Goal: Task Accomplishment & Management: Manage account settings

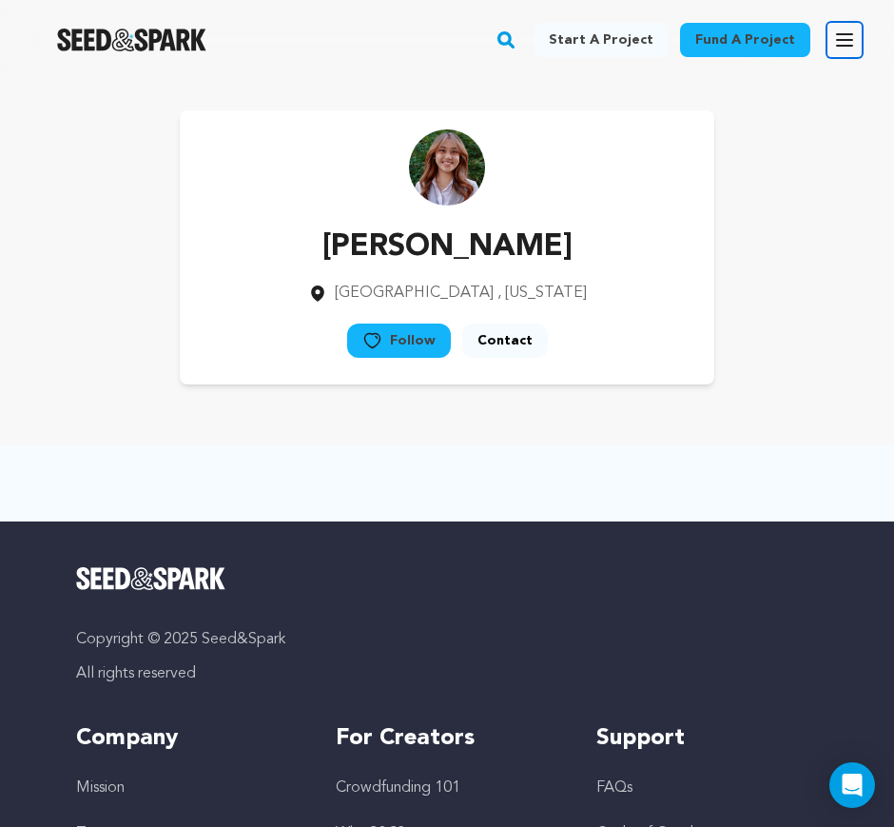
click at [854, 37] on icon "button" at bounding box center [844, 40] width 23 height 23
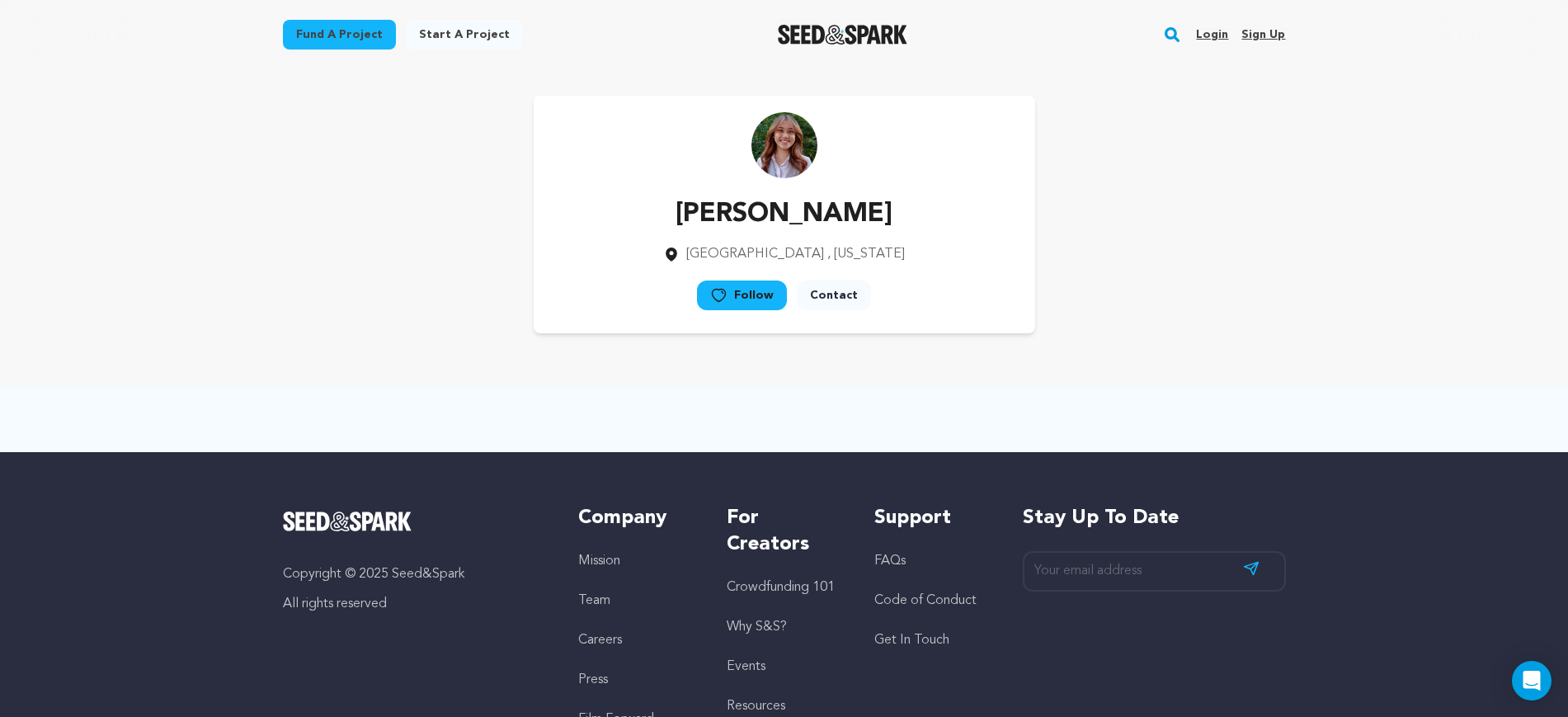
click at [774, 35] on link "Login" at bounding box center [1212, 35] width 32 height 26
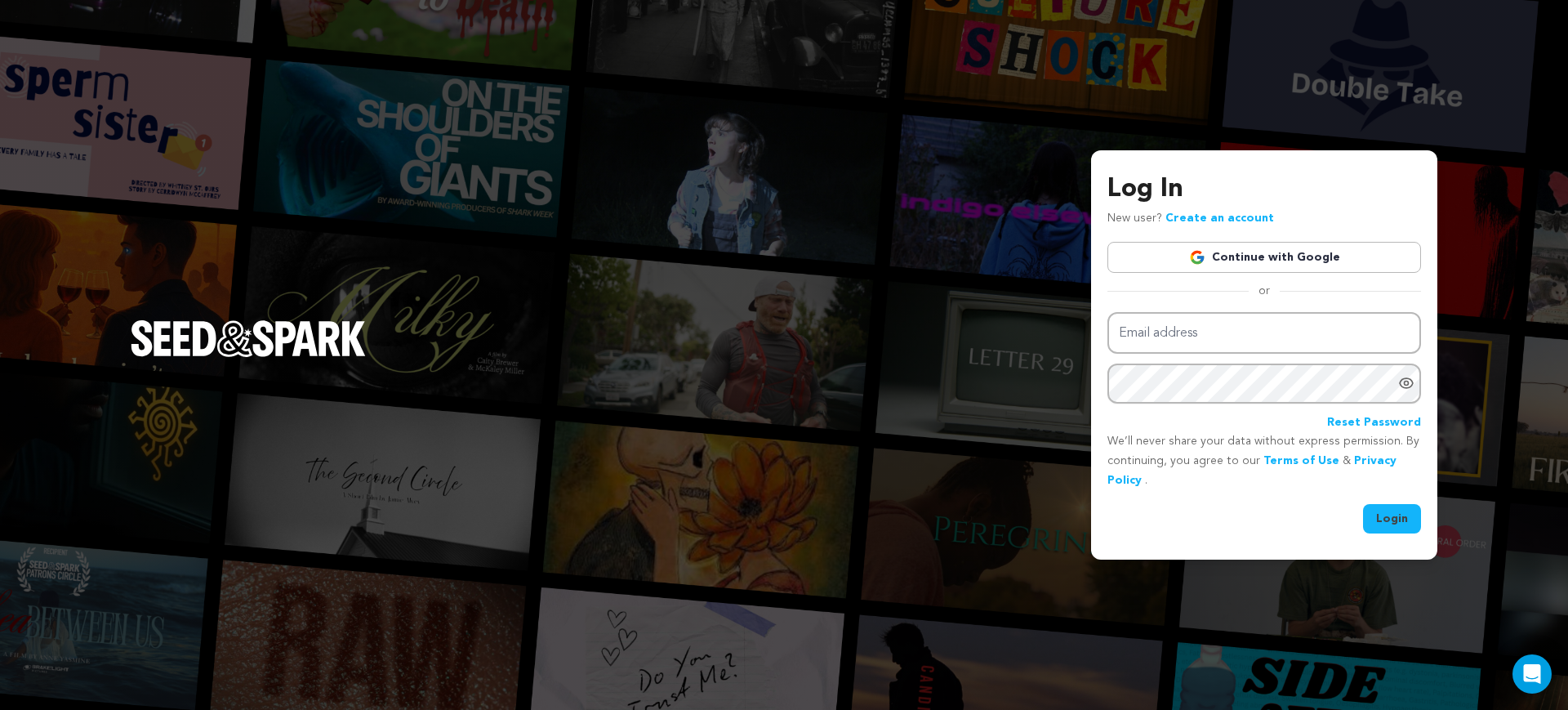
click at [1327, 253] on link "Continue with Google" at bounding box center [1263, 258] width 313 height 31
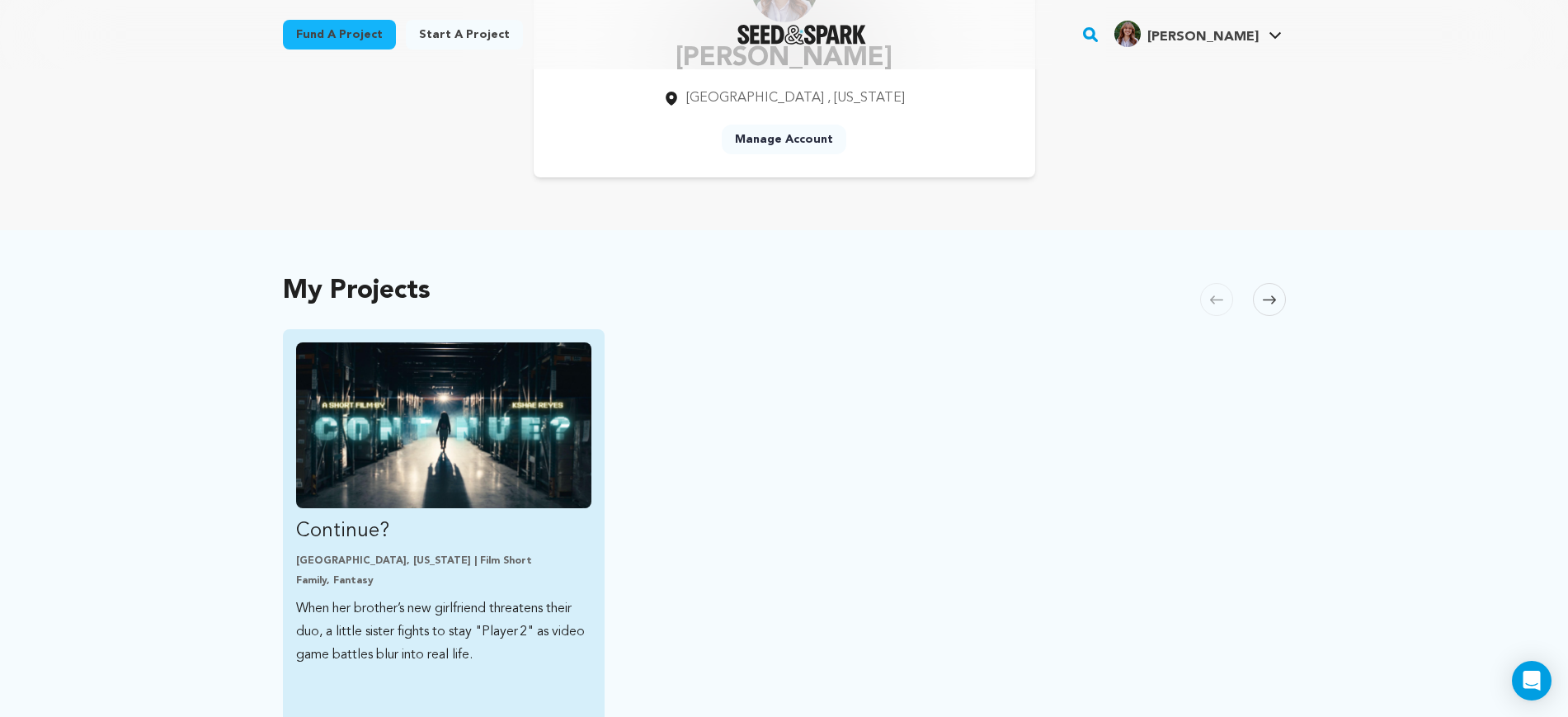
scroll to position [516, 0]
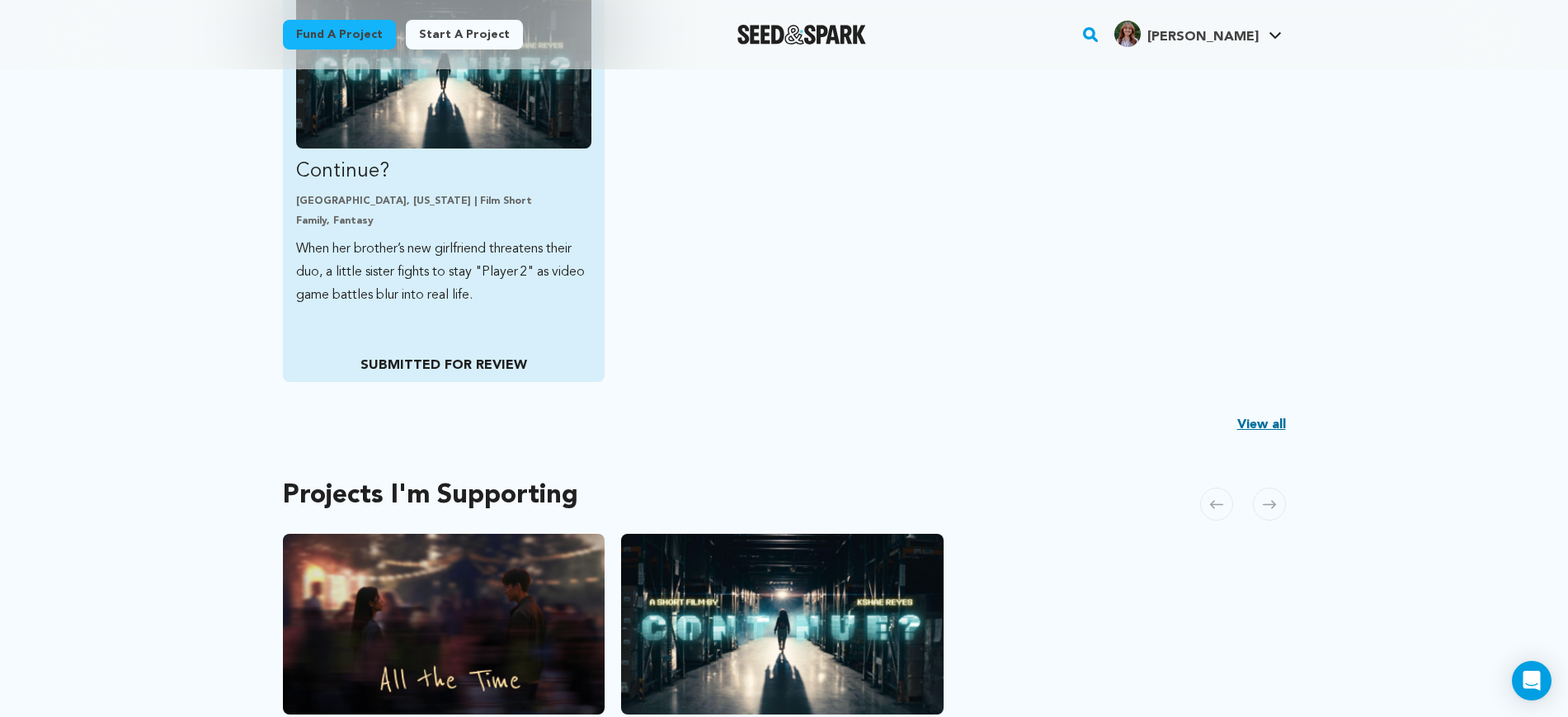
click at [471, 153] on link "Continue? Los Angeles, California | Film Short Family, Fantasy When her brother…" at bounding box center [445, 145] width 297 height 324
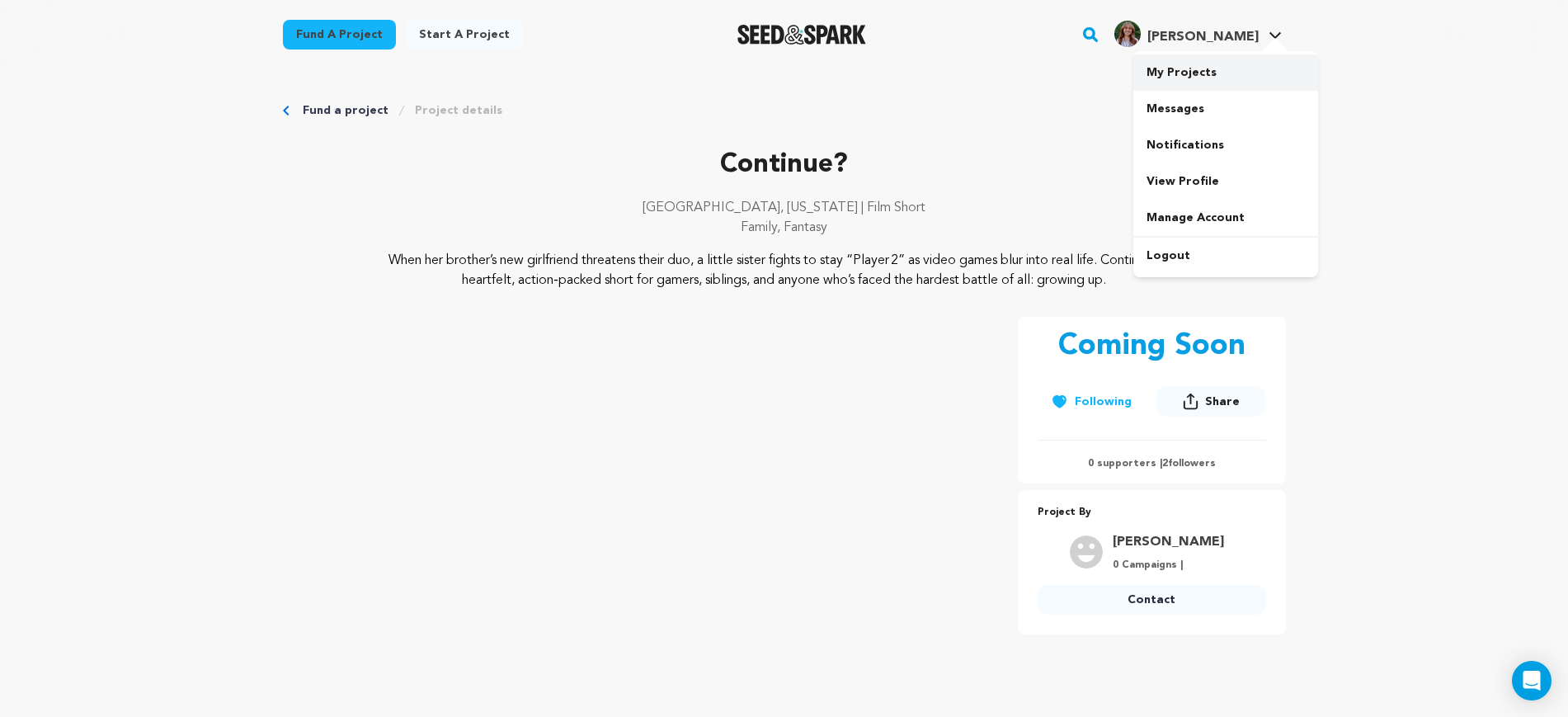
click at [1204, 68] on link "My Projects" at bounding box center [1225, 73] width 185 height 36
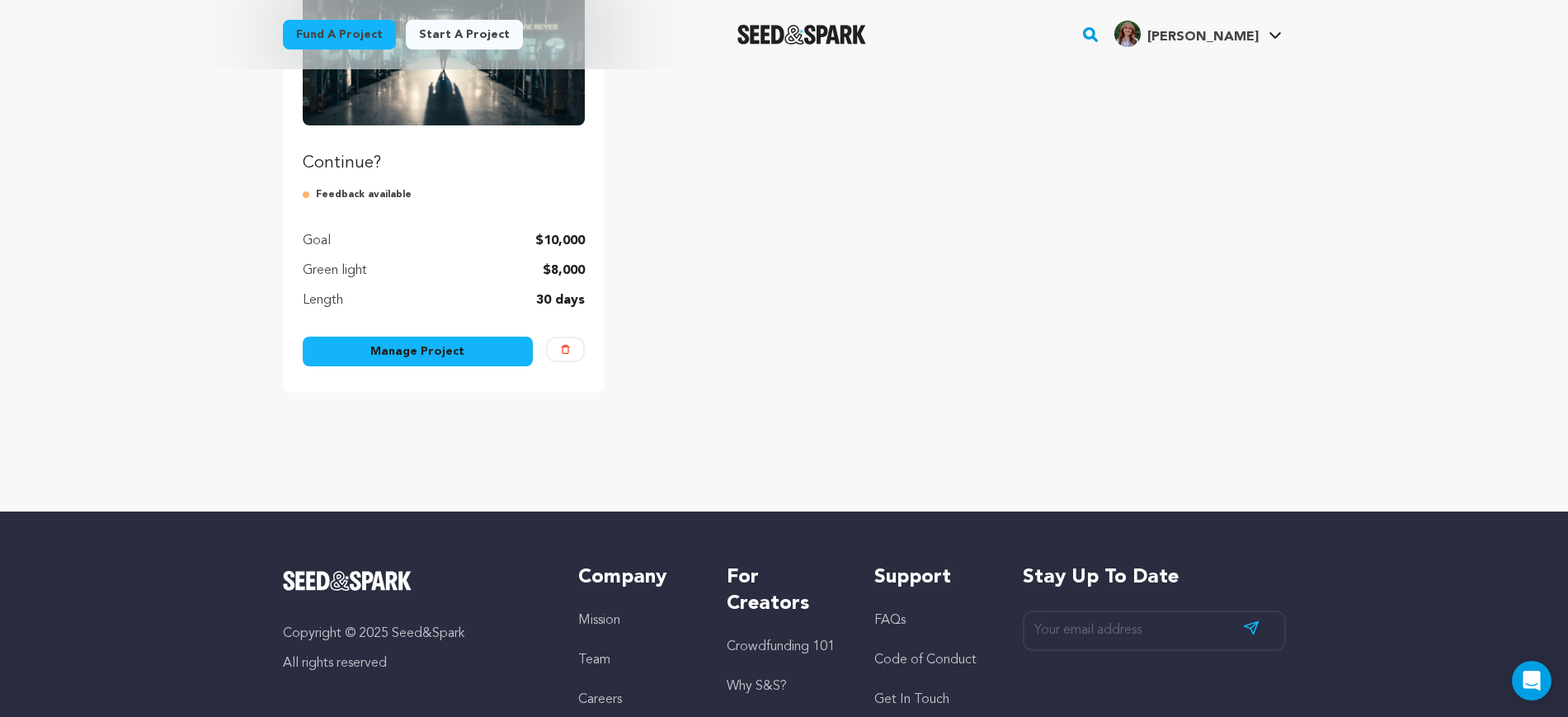
scroll to position [310, 0]
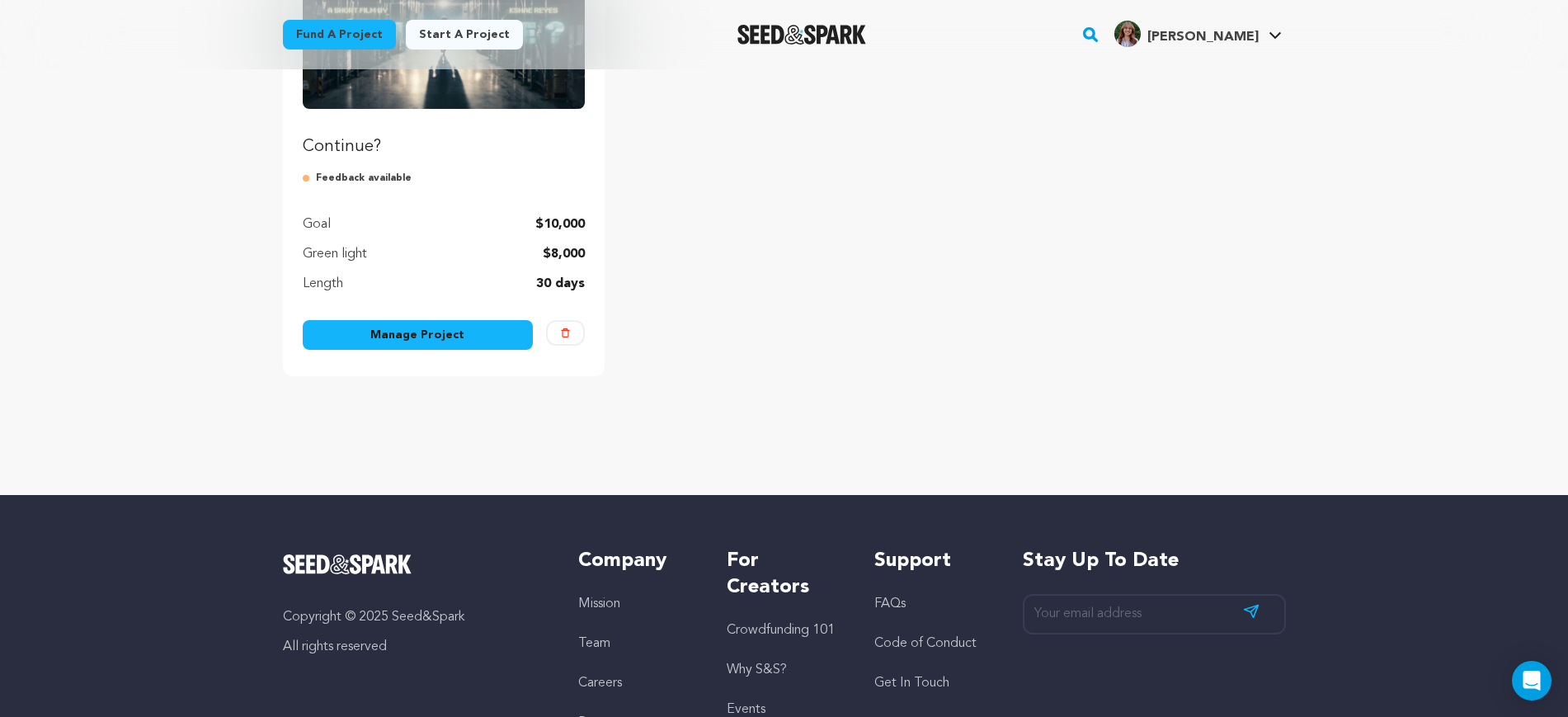
click at [492, 330] on link "Manage Project" at bounding box center [418, 335] width 231 height 29
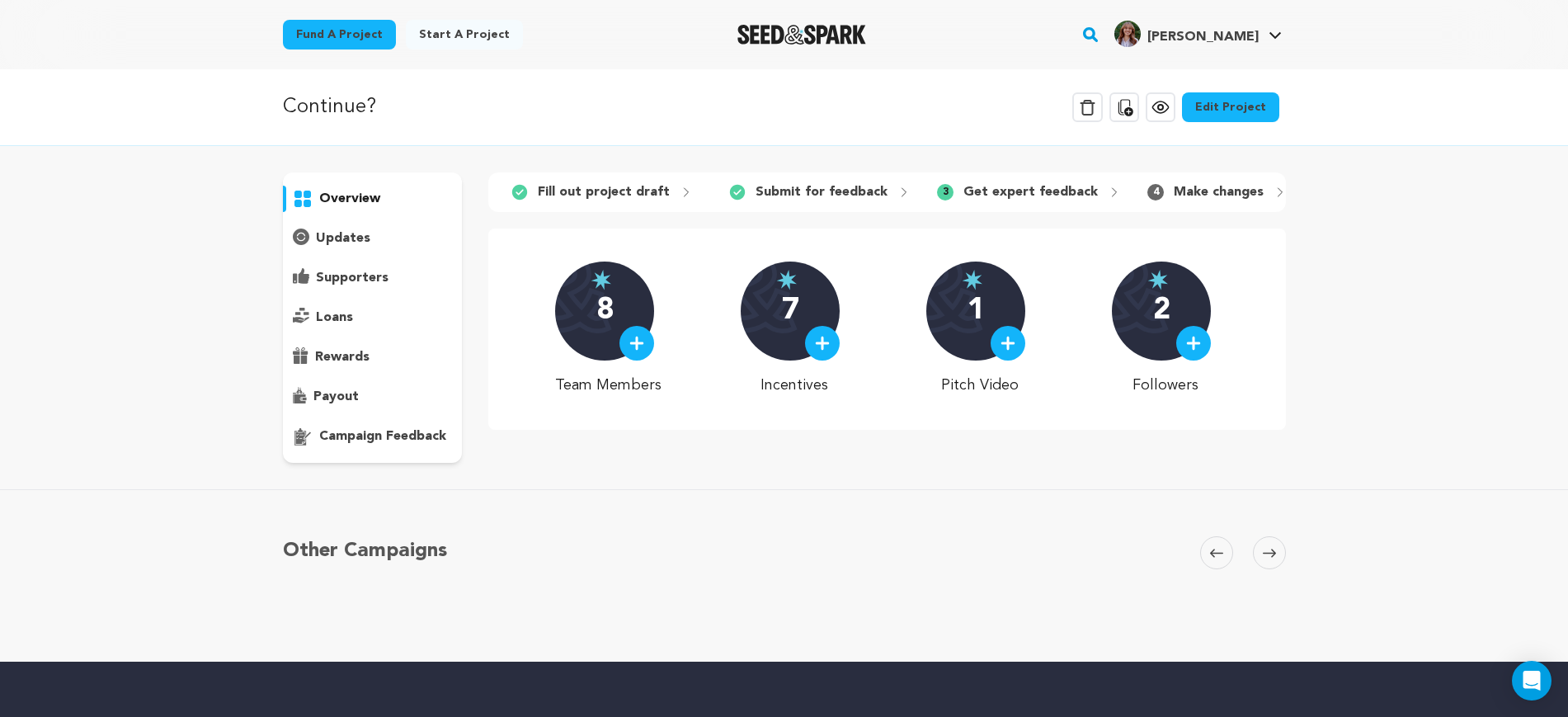
click at [1223, 186] on p "Make changes" at bounding box center [1219, 192] width 90 height 20
click at [1251, 106] on link "Edit Project" at bounding box center [1231, 108] width 97 height 29
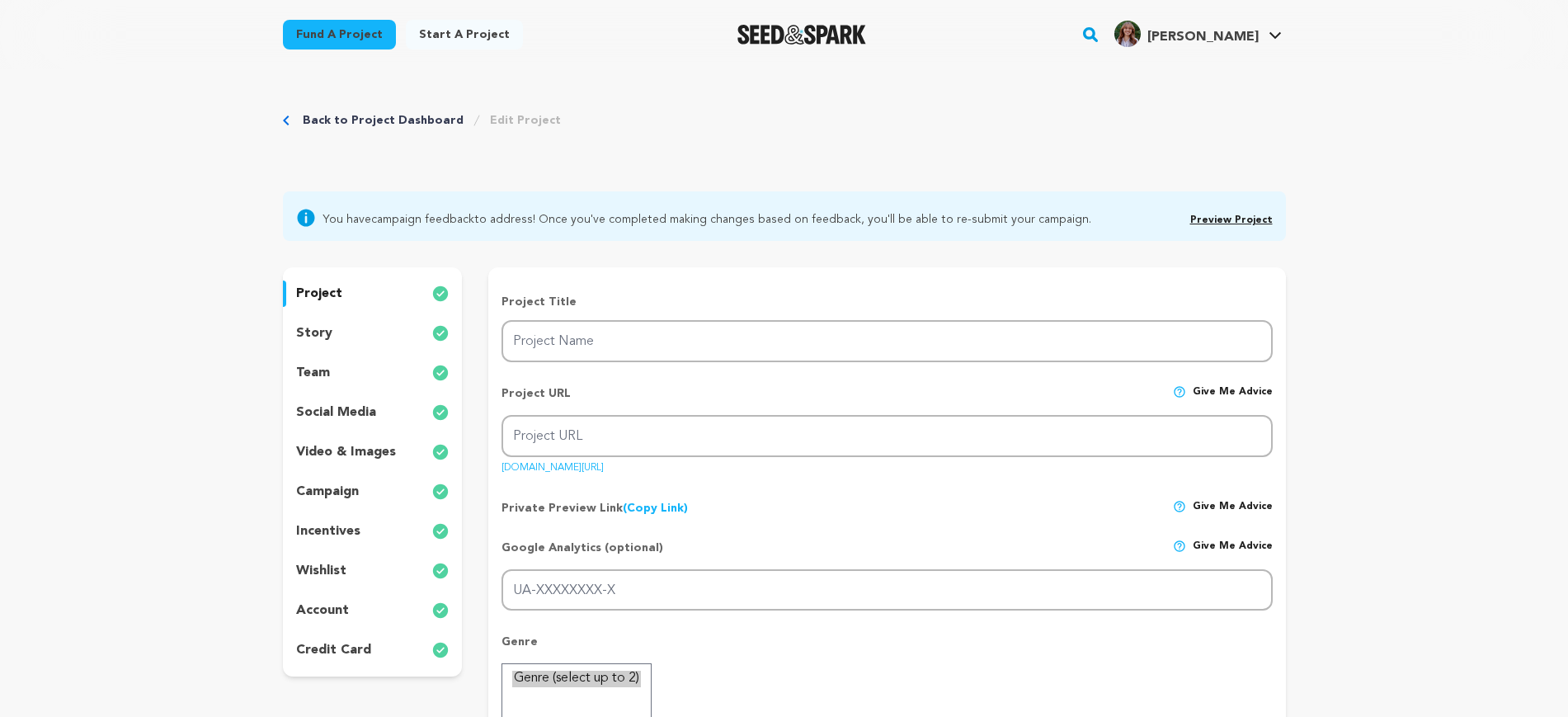
type input "Continue?"
type input "continue"
type input "When her brother’s new girlfriend threatens their duo, a little sister fights t…"
type textarea "When her brother’s new girlfriend threatens their duo, a little sister fights t…"
type textarea "Continue? is for anyone who has struggled with growing up, felt a sibling drift…"
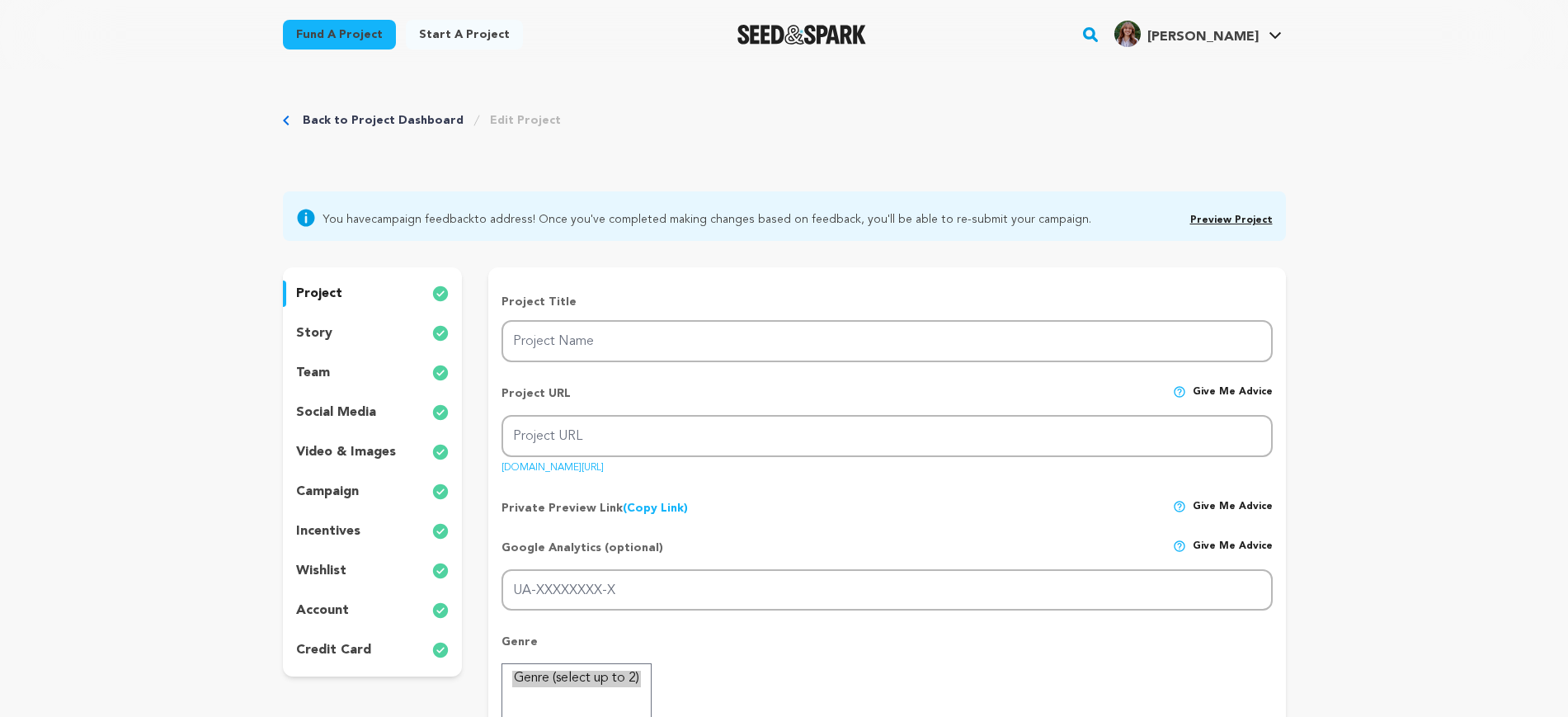
type textarea "[GEOGRAPHIC_DATA][US_STATE]"
radio input "true"
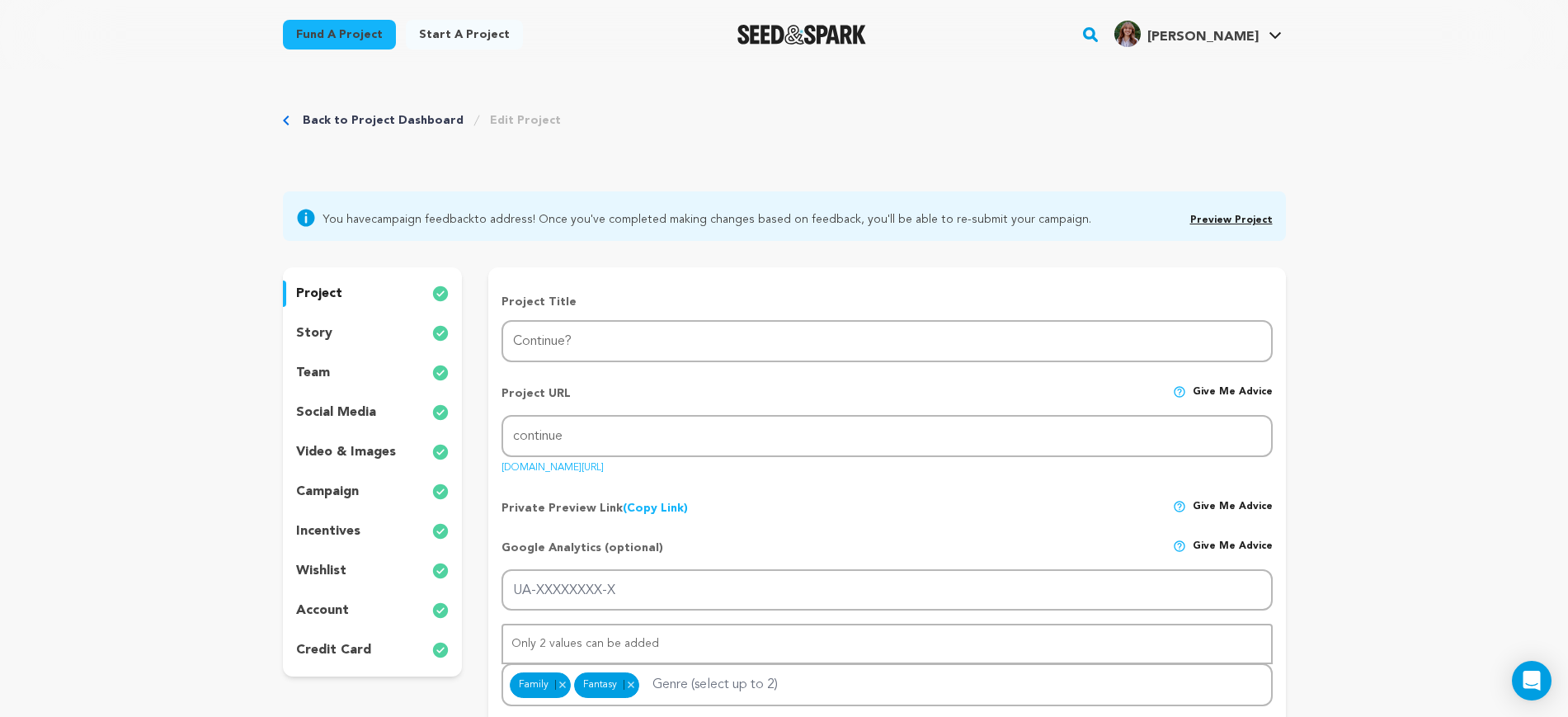
click at [365, 383] on div "team" at bounding box center [372, 373] width 180 height 26
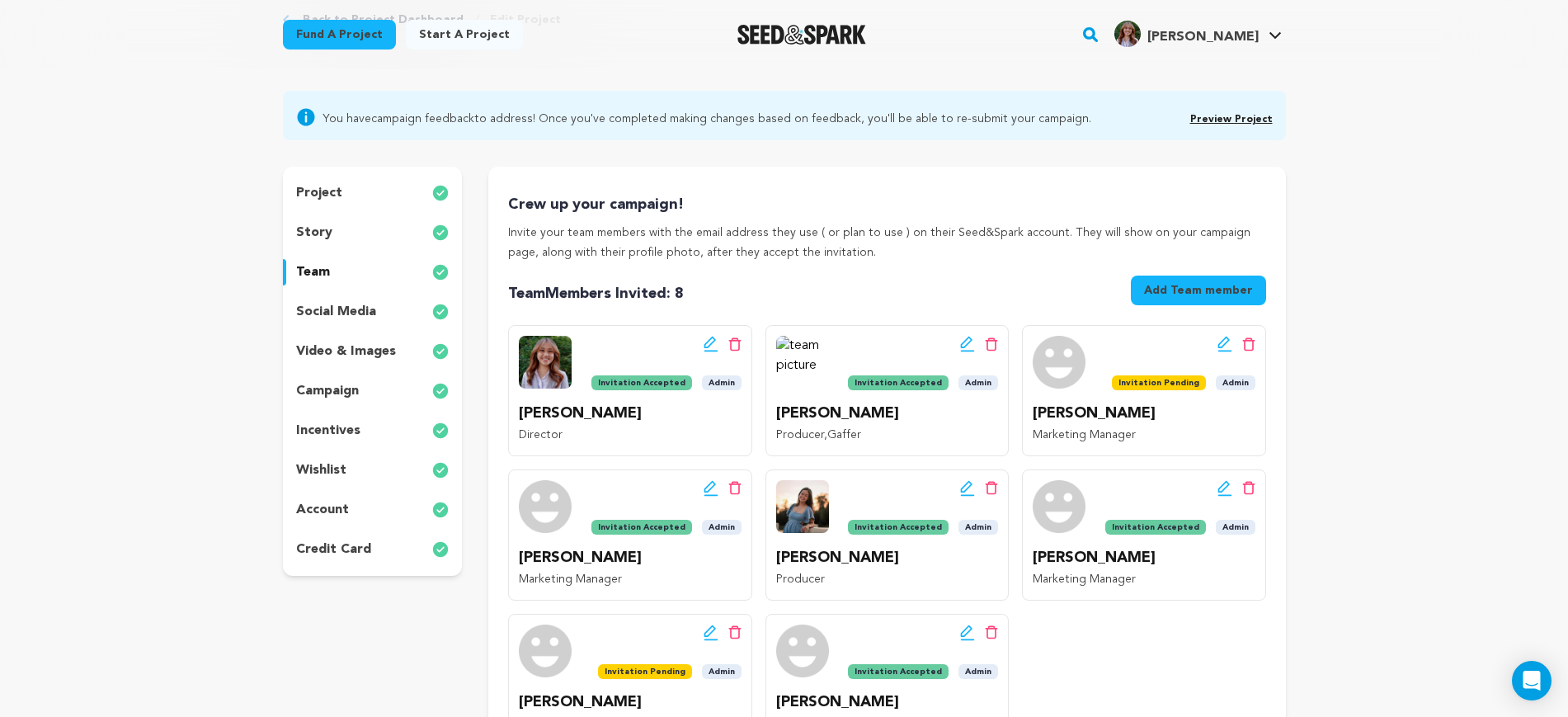
scroll to position [206, 0]
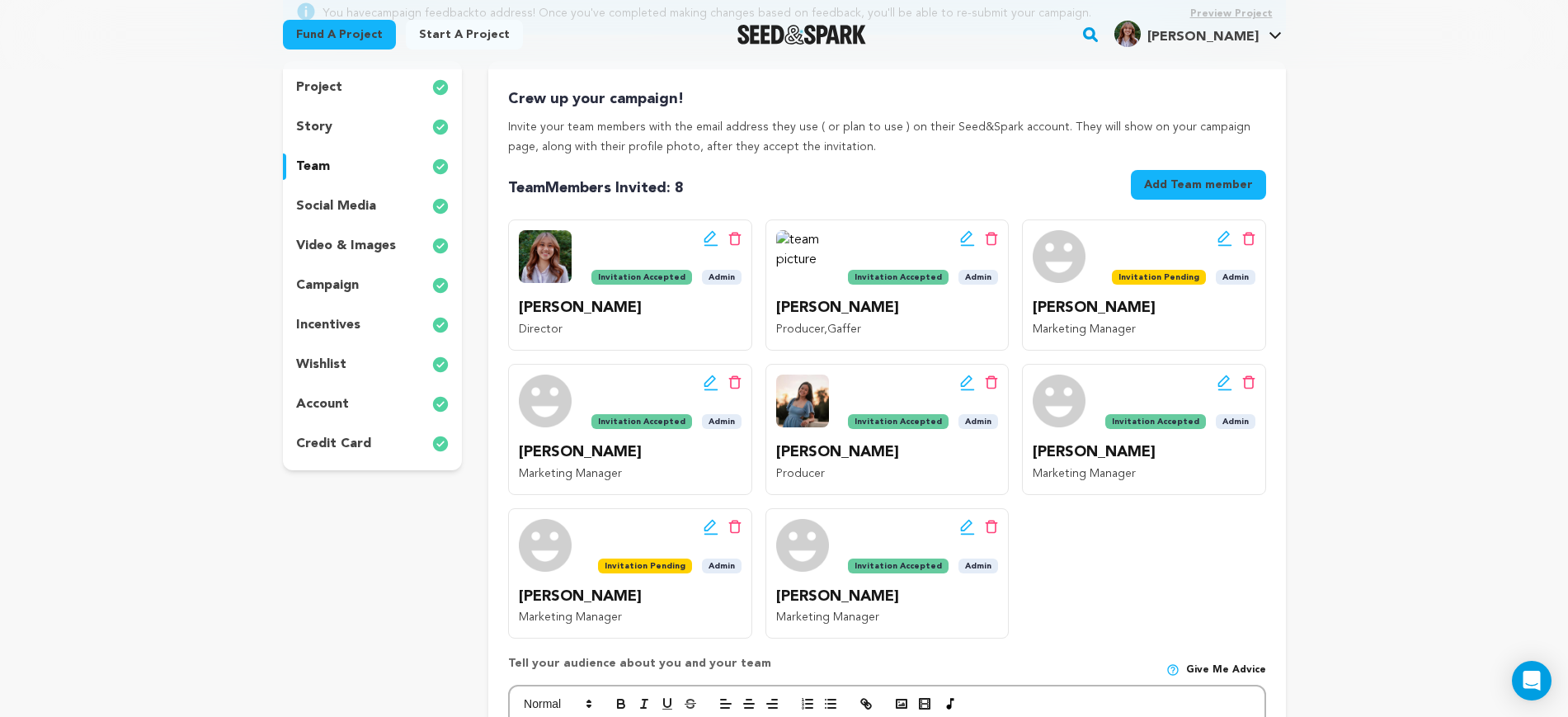
click at [339, 214] on p "social media" at bounding box center [336, 205] width 80 height 20
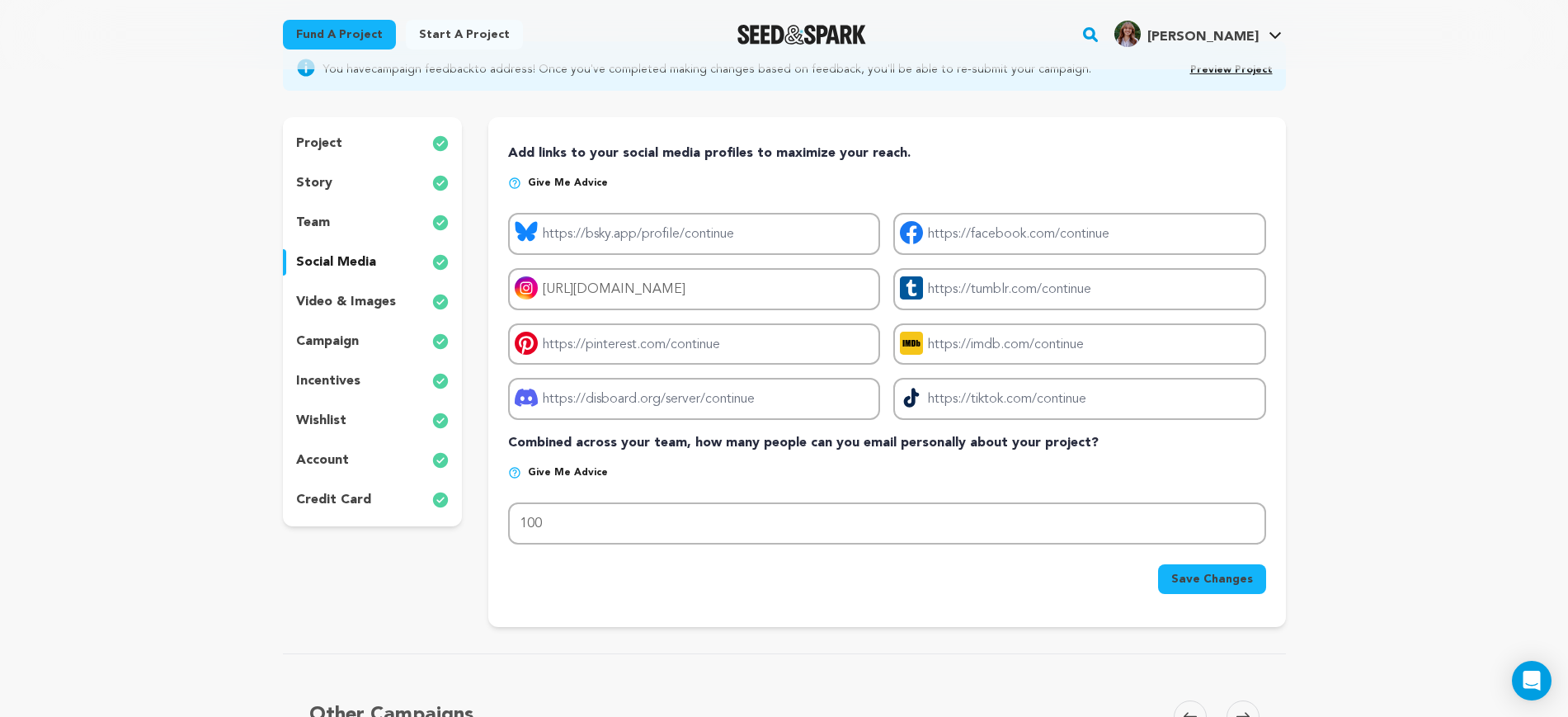
scroll to position [103, 0]
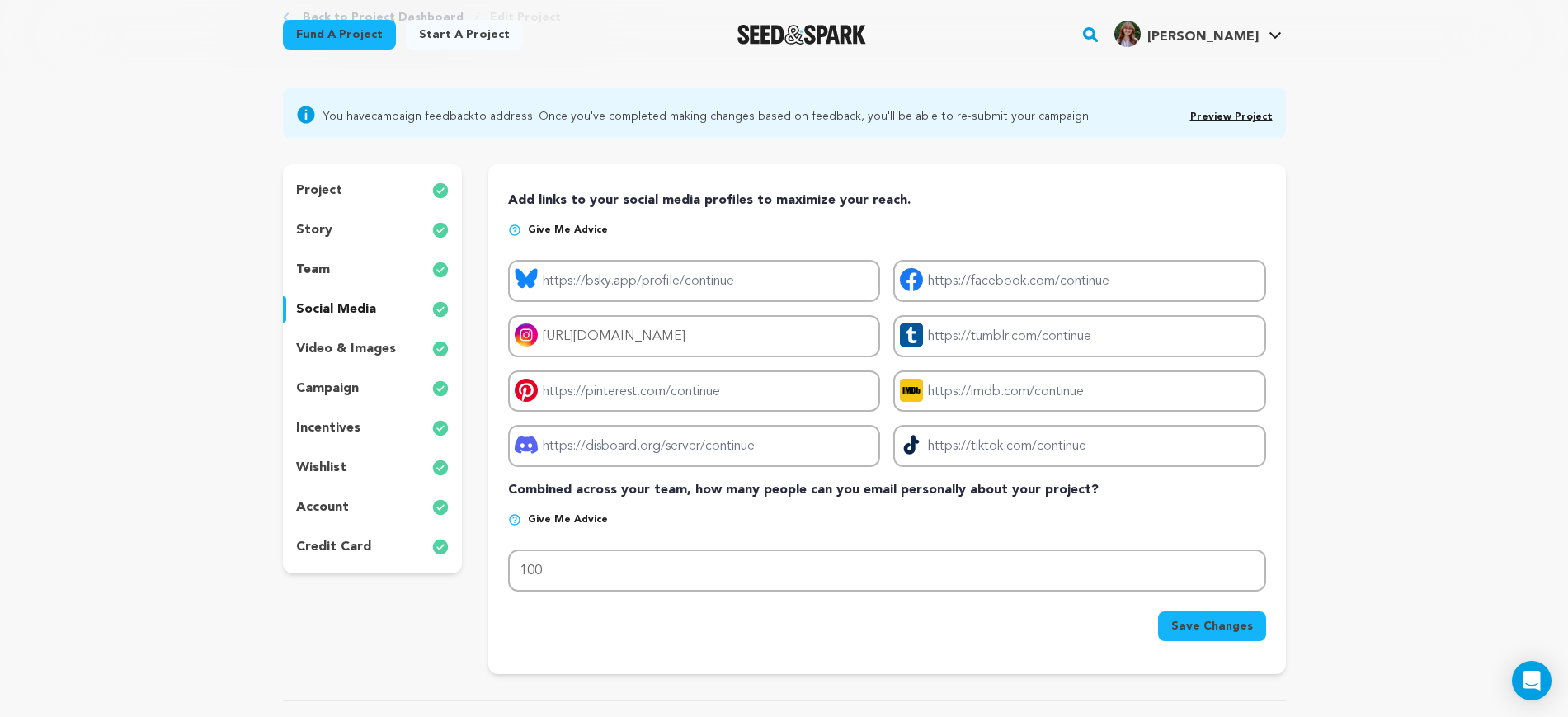
click at [350, 347] on p "video & images" at bounding box center [346, 349] width 100 height 20
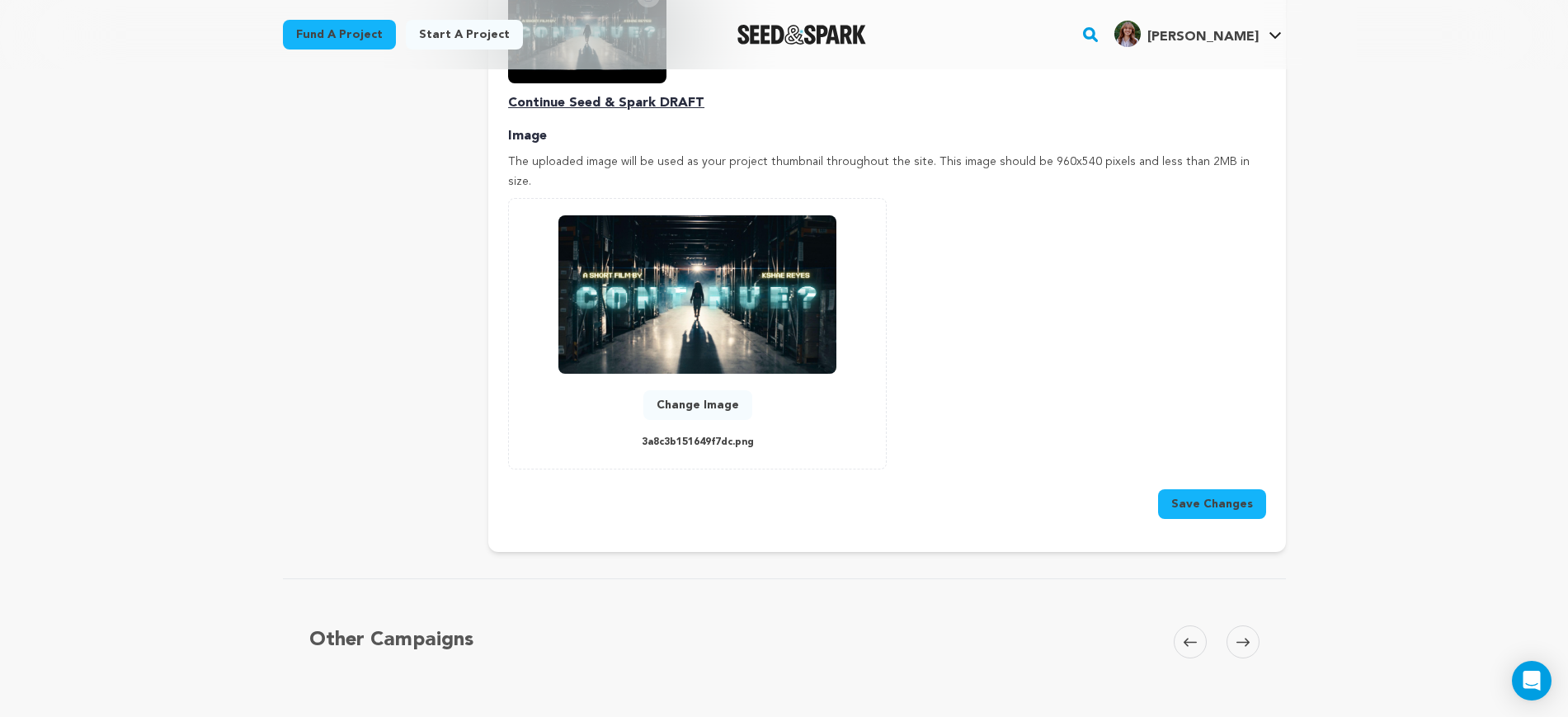
scroll to position [721, 0]
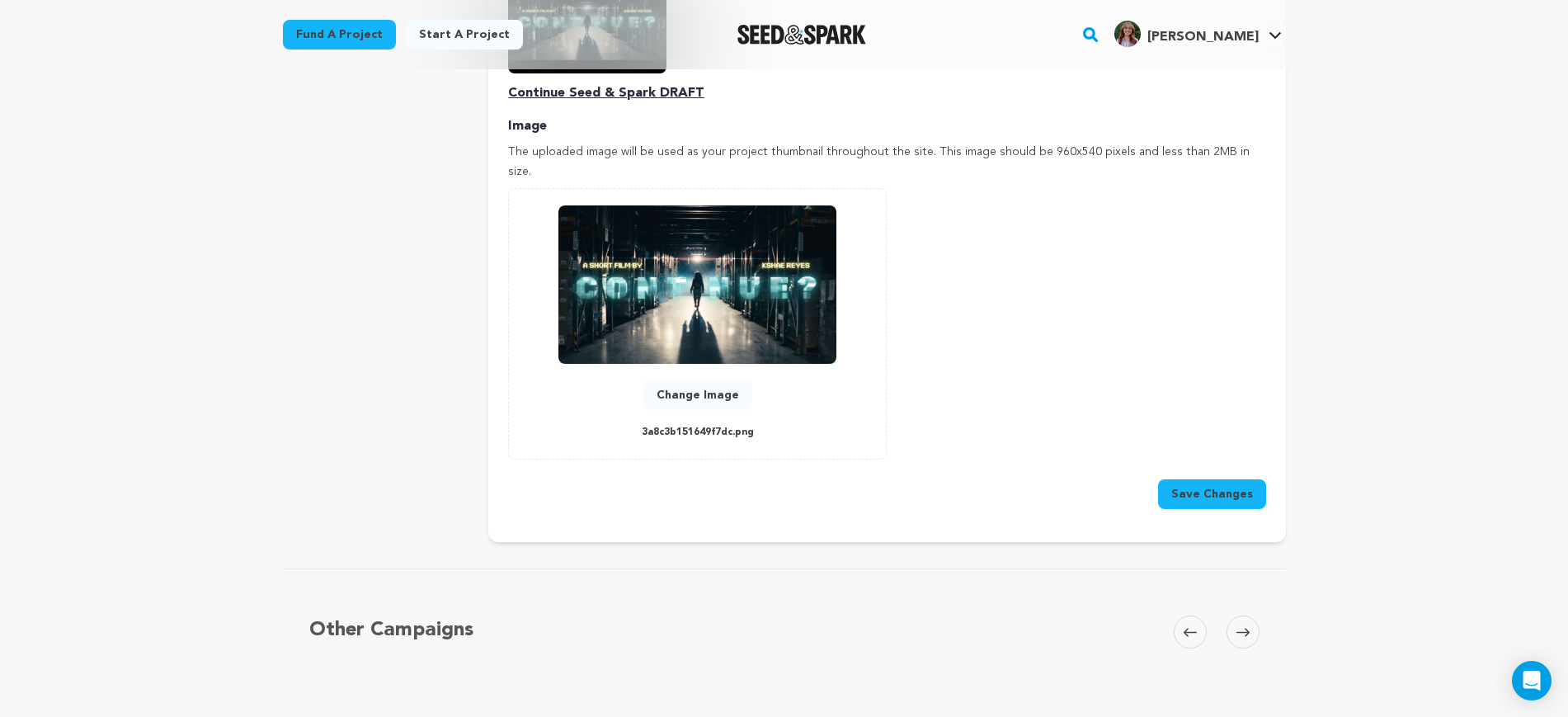
click at [695, 381] on button "Change Image" at bounding box center [698, 395] width 109 height 29
click at [726, 381] on button "Change Image" at bounding box center [698, 395] width 109 height 29
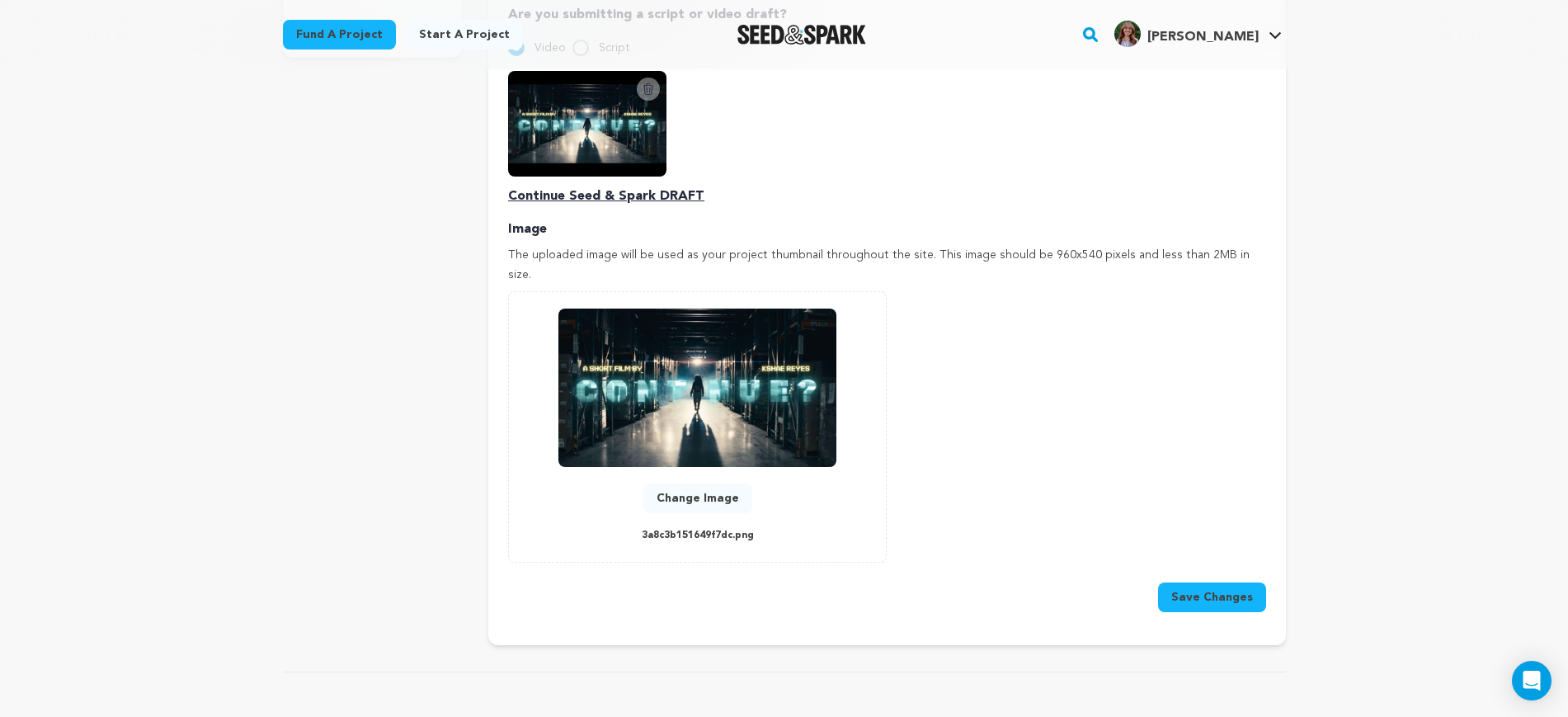
drag, startPoint x: 1080, startPoint y: 239, endPoint x: 1036, endPoint y: 244, distance: 44.3
click at [1036, 245] on p "The uploaded image will be used as your project thumbnail throughout the site. …" at bounding box center [886, 265] width 757 height 40
click at [677, 483] on button "Change Image" at bounding box center [698, 498] width 109 height 29
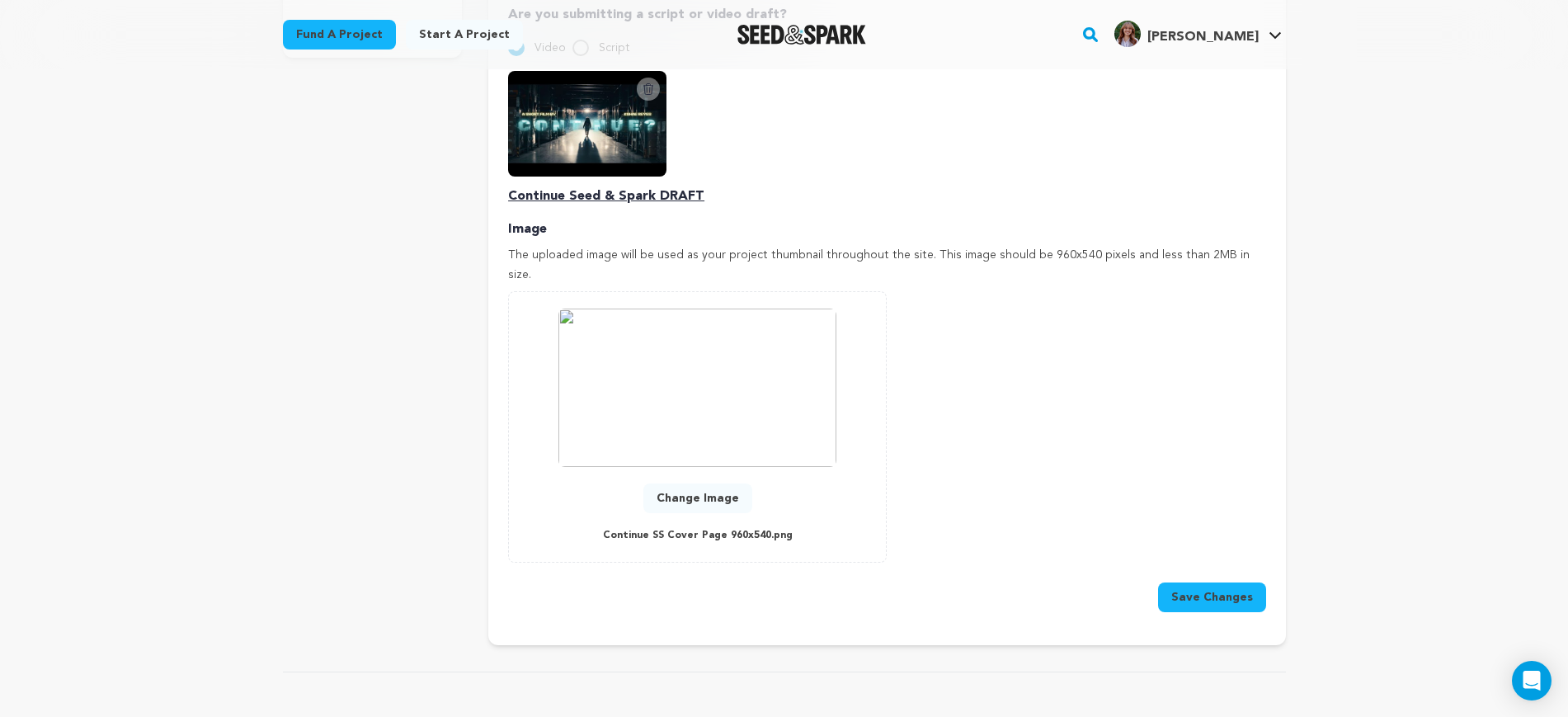
click at [283, 245] on div "project story team social media video & images campaign incentives wishlist" at bounding box center [372, 147] width 180 height 996
click at [711, 483] on button "Change Image" at bounding box center [698, 498] width 109 height 29
click at [712, 483] on button "Change Image" at bounding box center [698, 498] width 109 height 29
click at [1212, 583] on button "Save Changes" at bounding box center [1212, 597] width 108 height 29
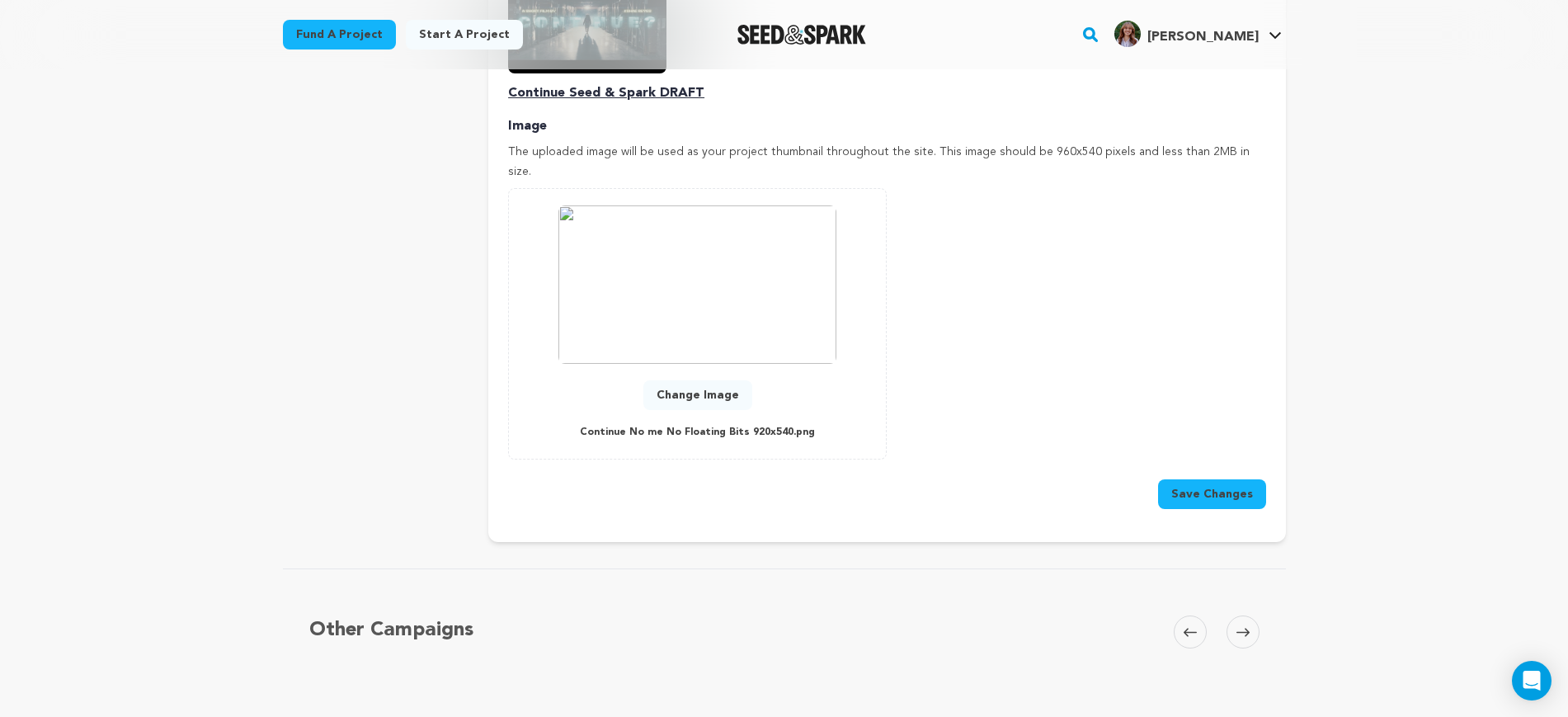
scroll to position [413, 0]
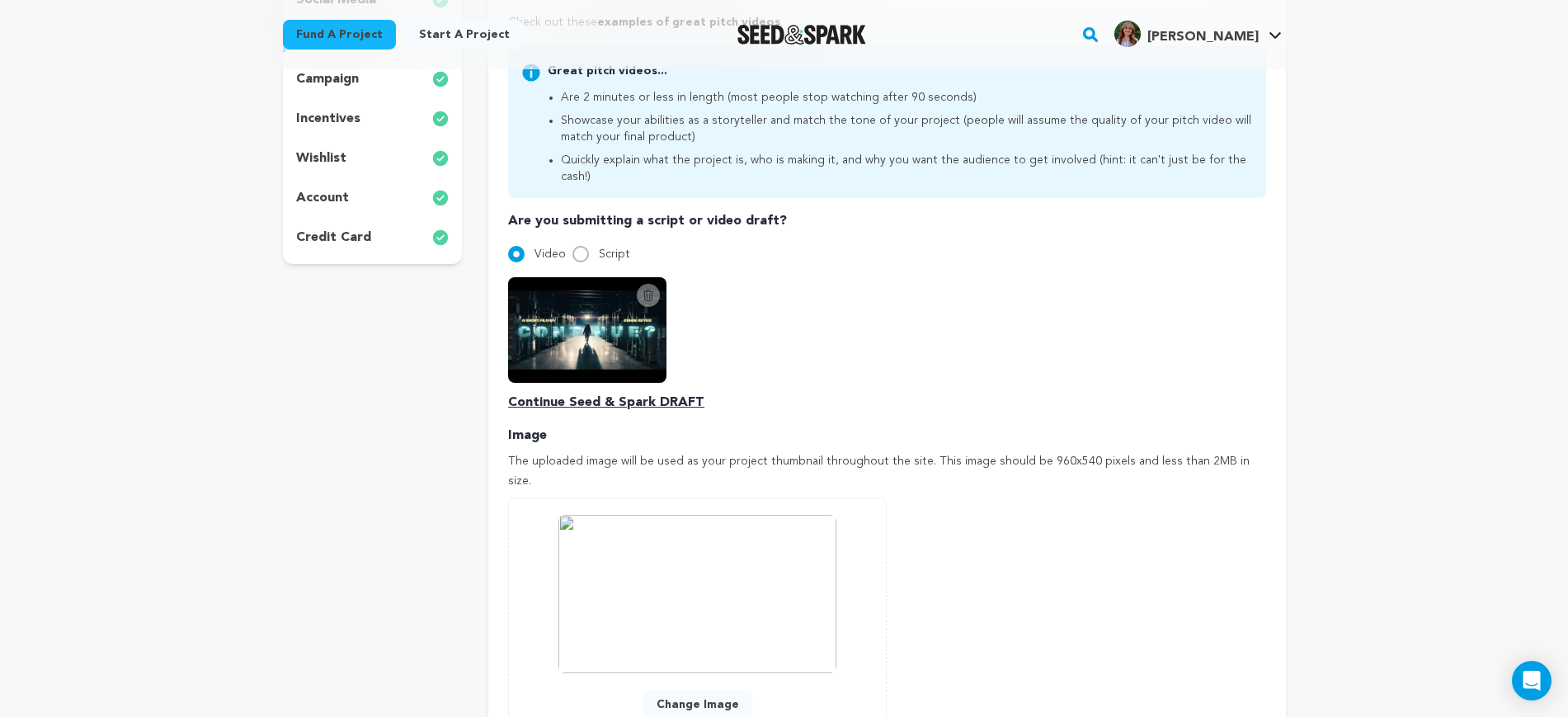
click at [390, 517] on div "project story team social media video & images campaign incentives wishlist" at bounding box center [372, 353] width 180 height 996
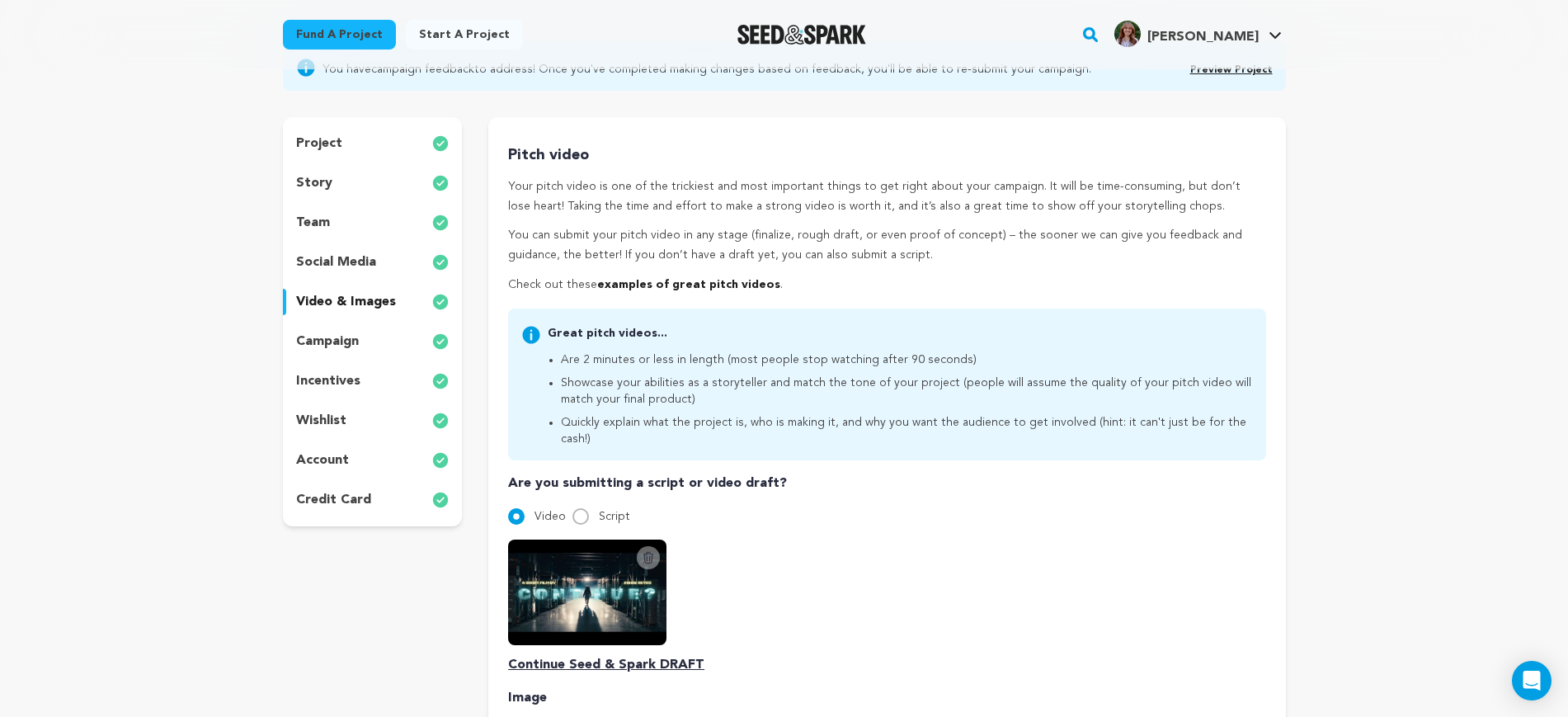
scroll to position [103, 0]
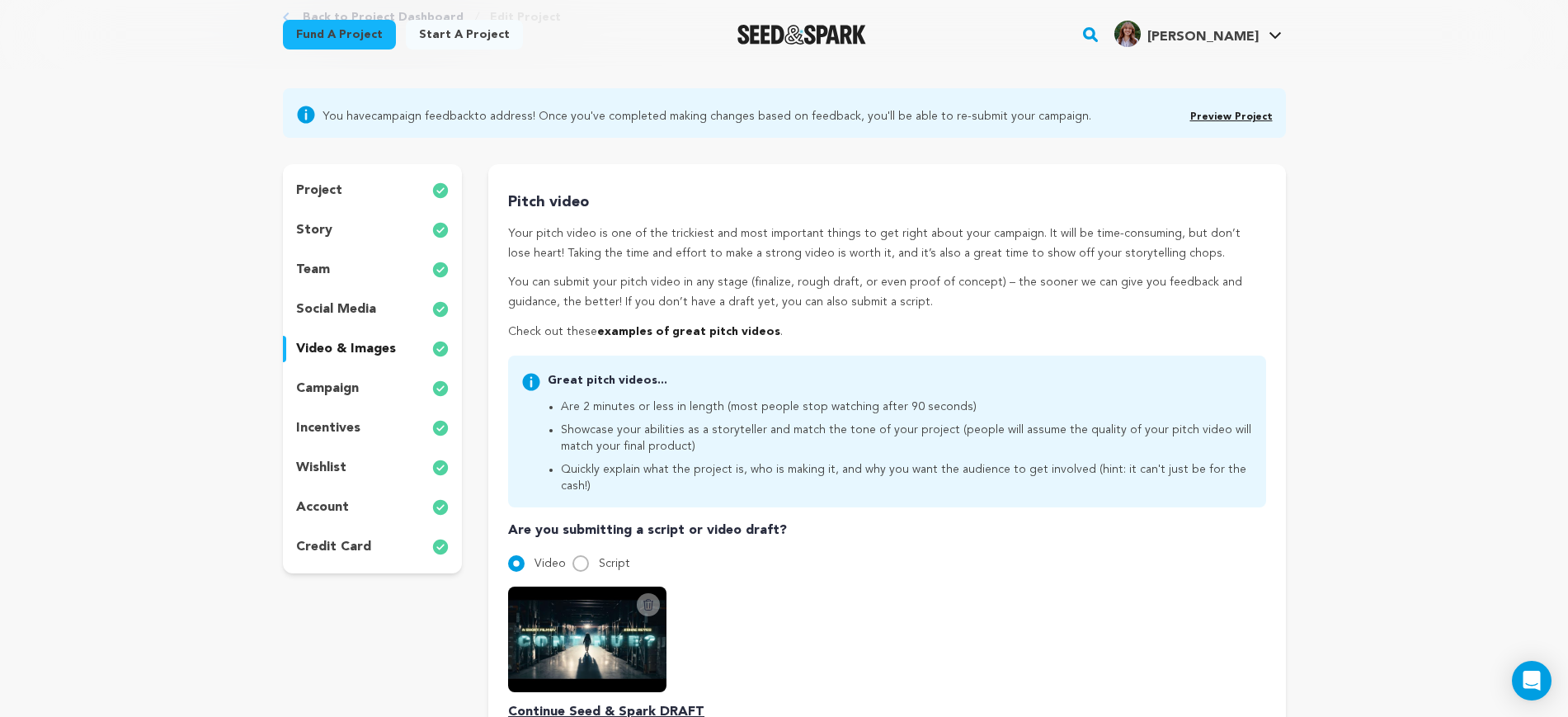
click at [374, 394] on div "campaign" at bounding box center [372, 388] width 180 height 26
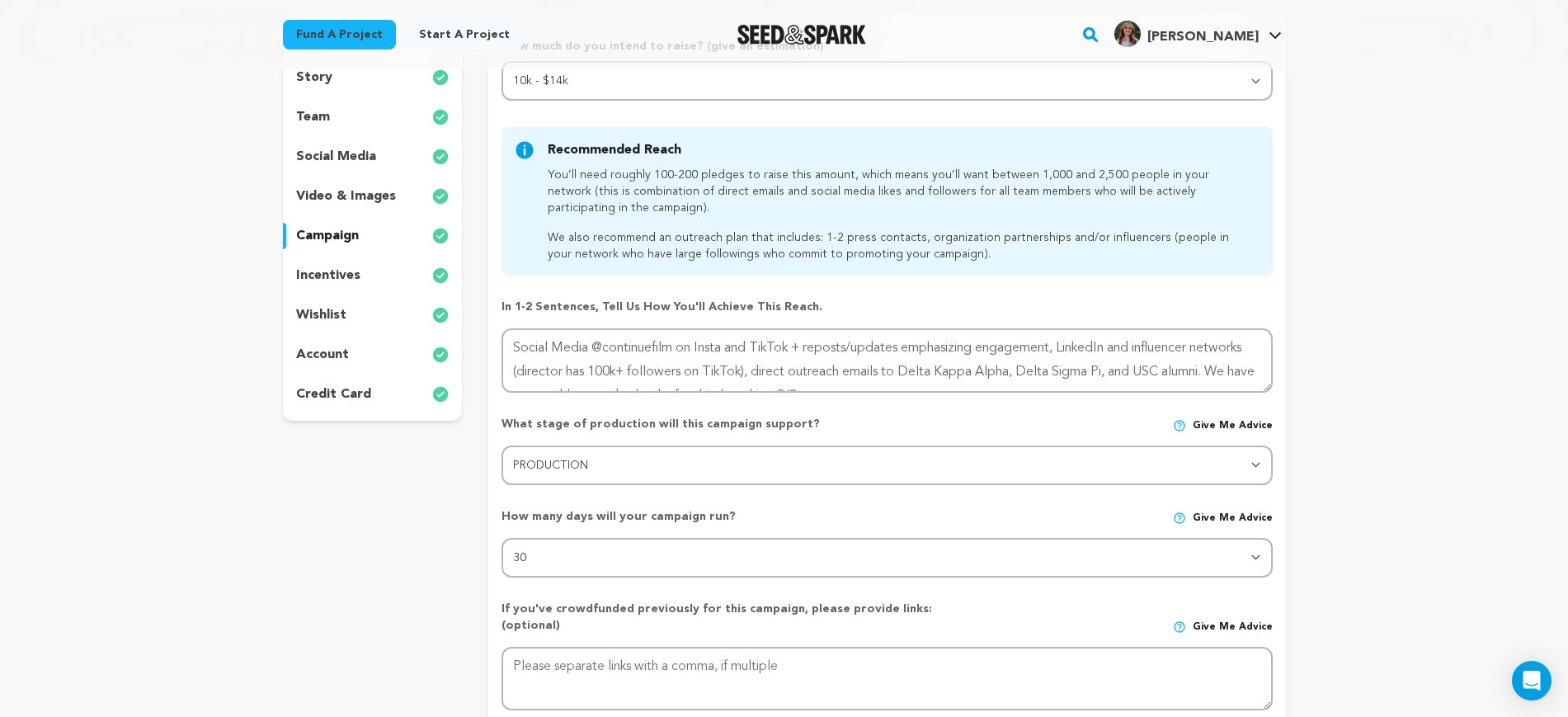
scroll to position [103, 0]
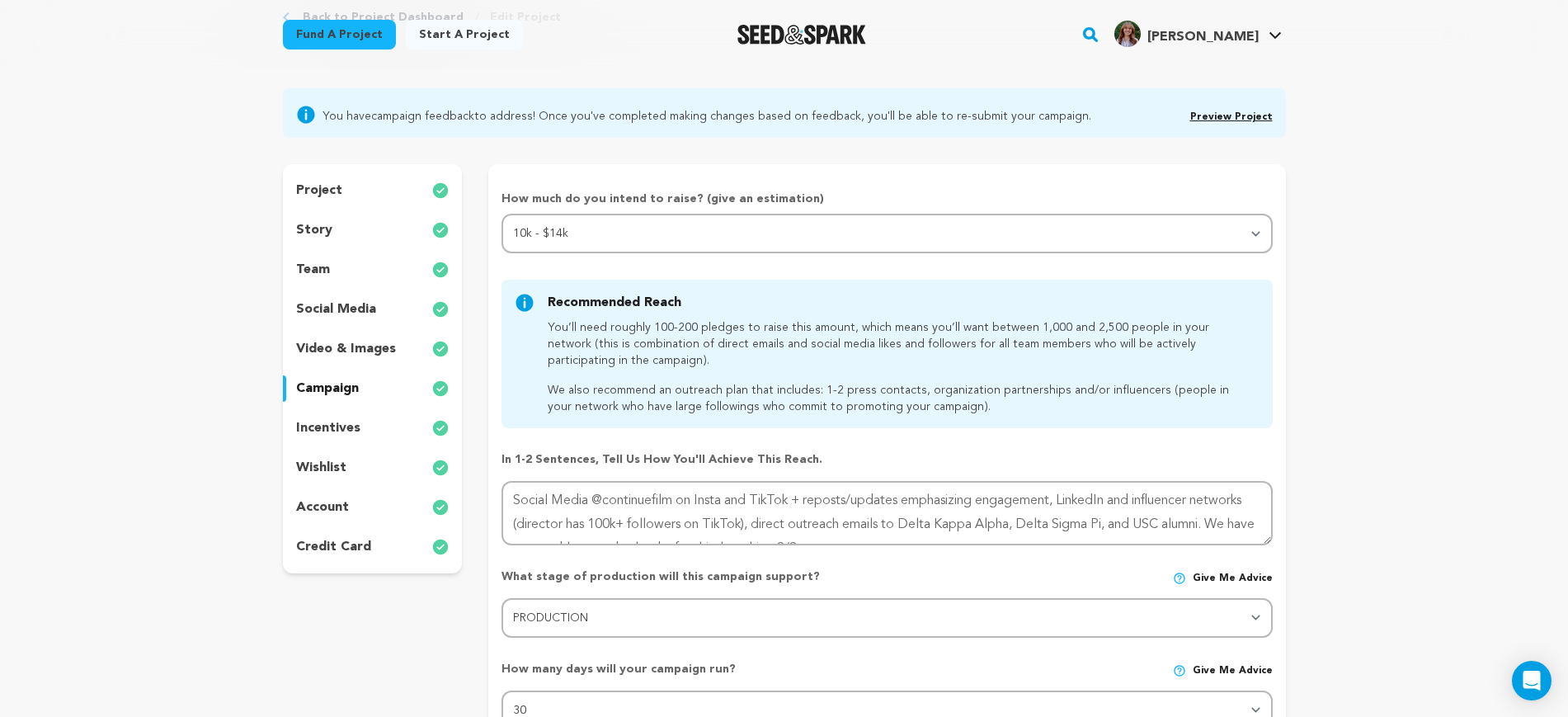
click at [319, 226] on p "story" at bounding box center [315, 230] width 36 height 20
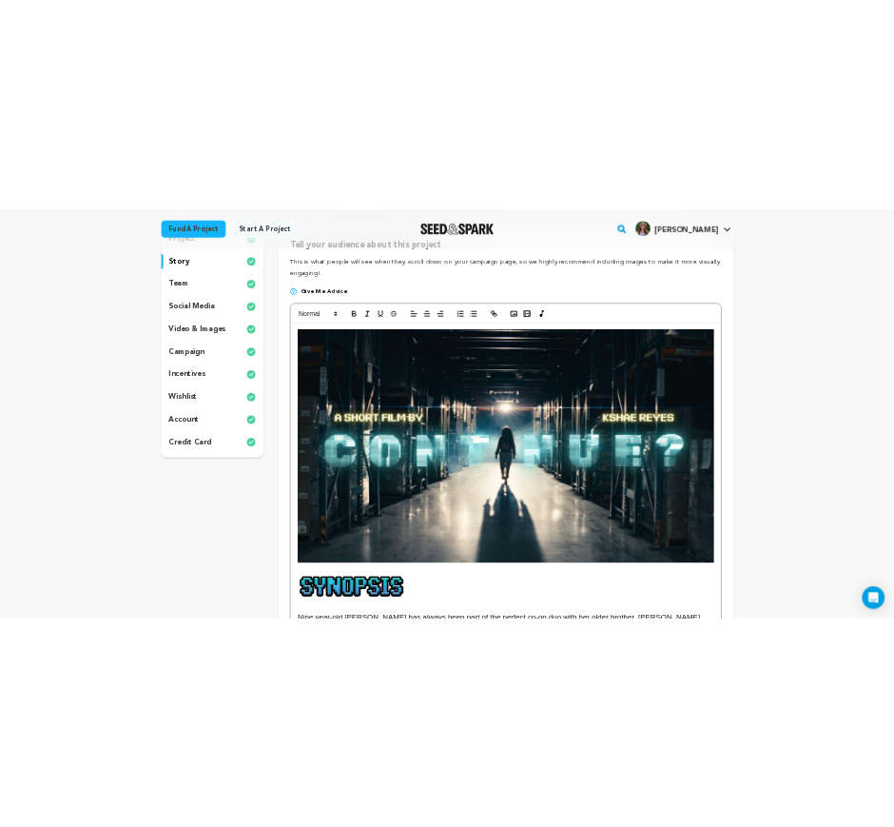
scroll to position [238, 0]
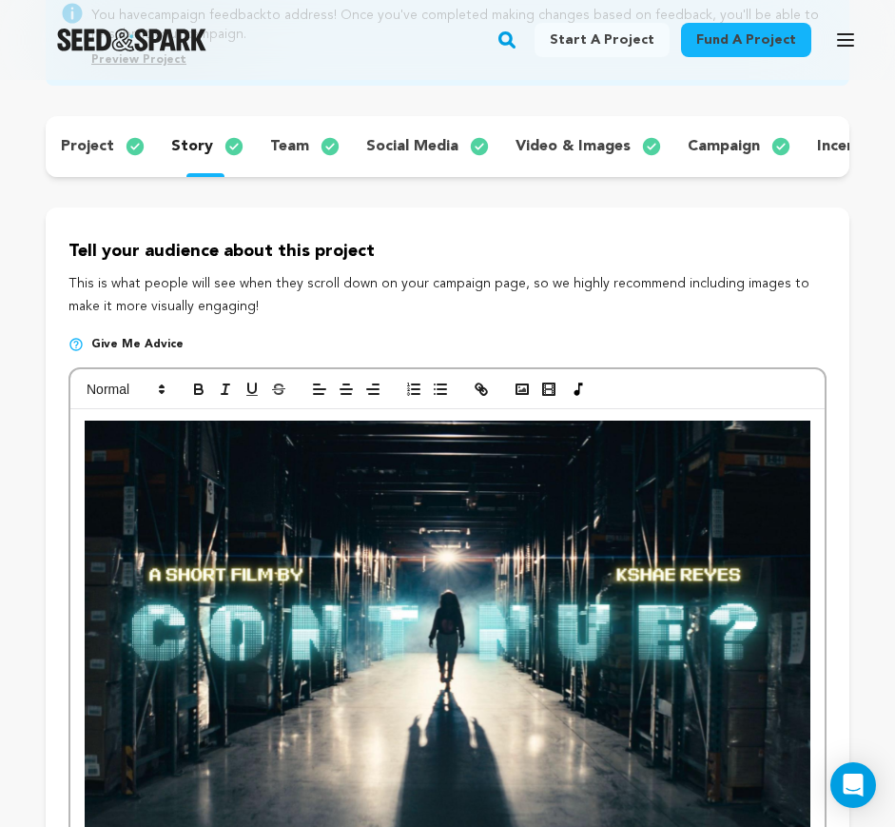
click at [392, 51] on div "Fund a project Start a project Search" at bounding box center [432, 39] width 865 height 49
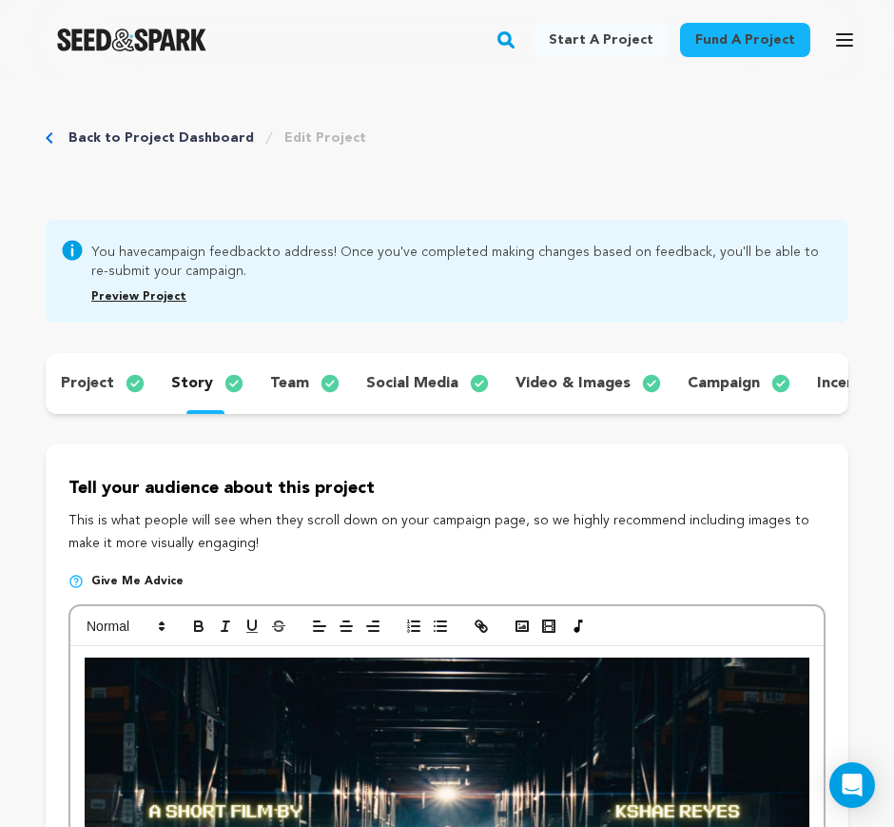
scroll to position [0, 0]
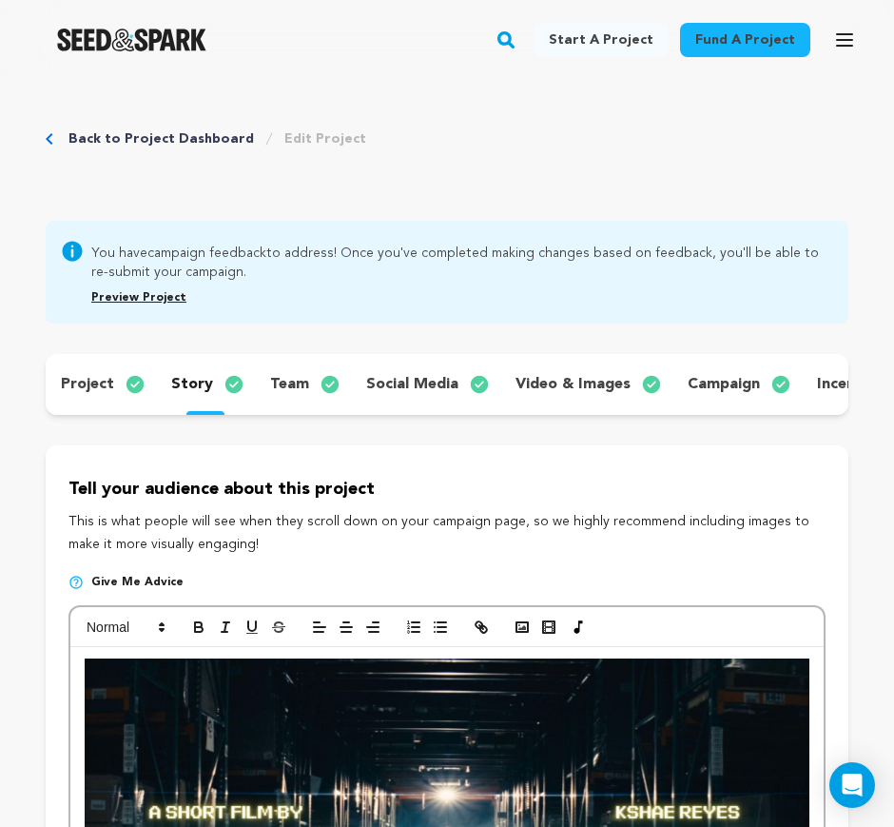
click at [291, 371] on div "team" at bounding box center [303, 384] width 96 height 30
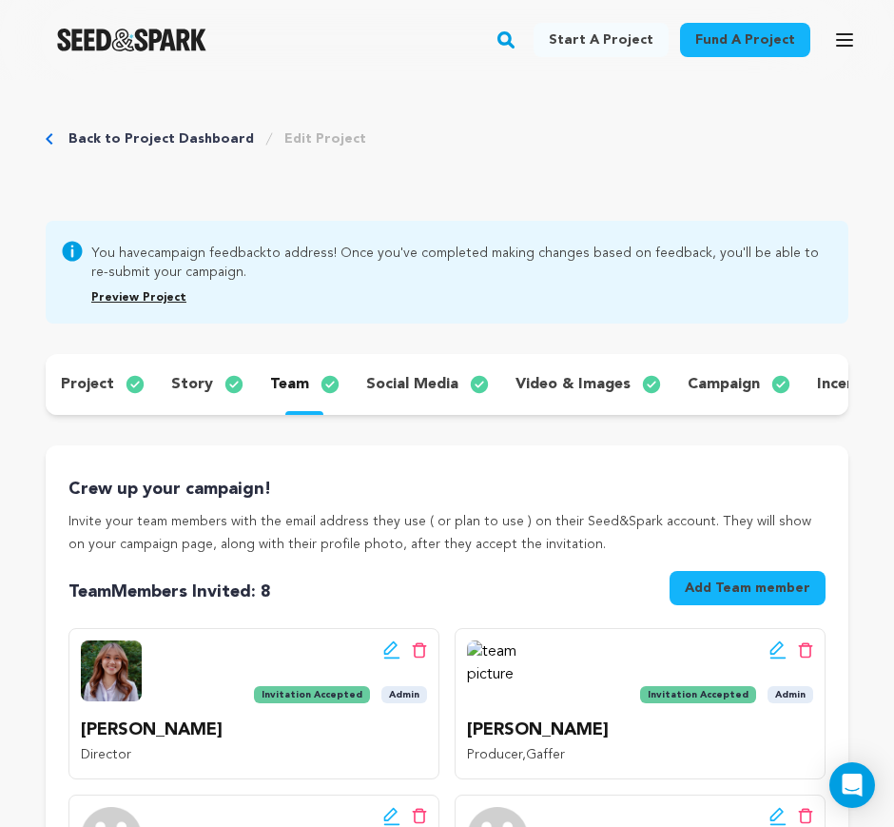
click at [817, 382] on p "incentives" at bounding box center [854, 384] width 74 height 23
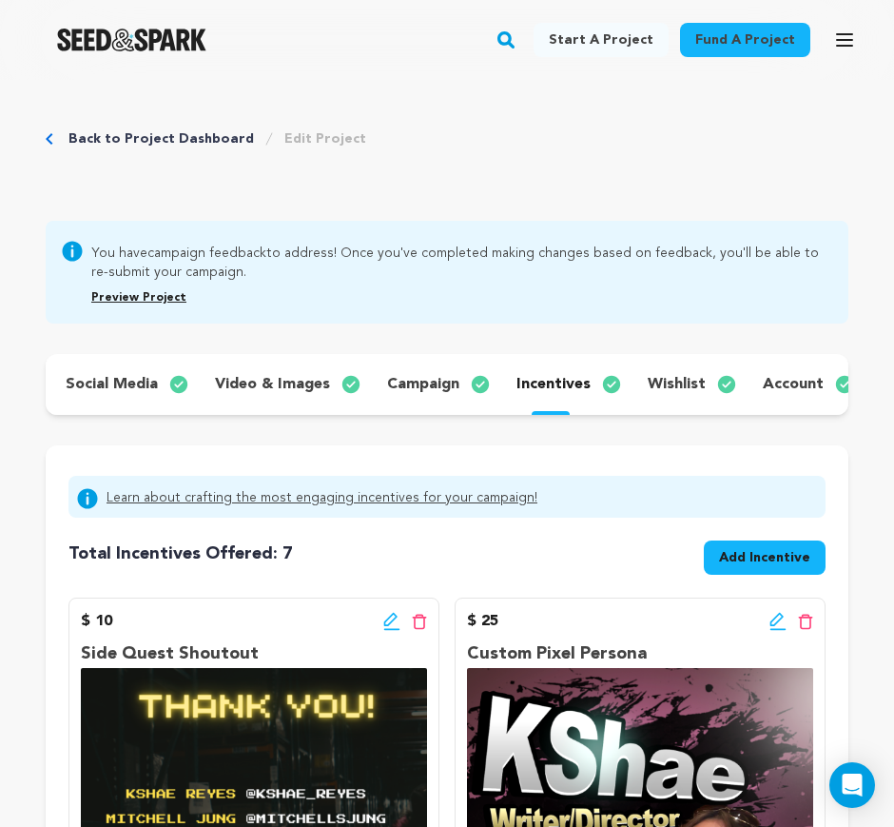
scroll to position [0, 320]
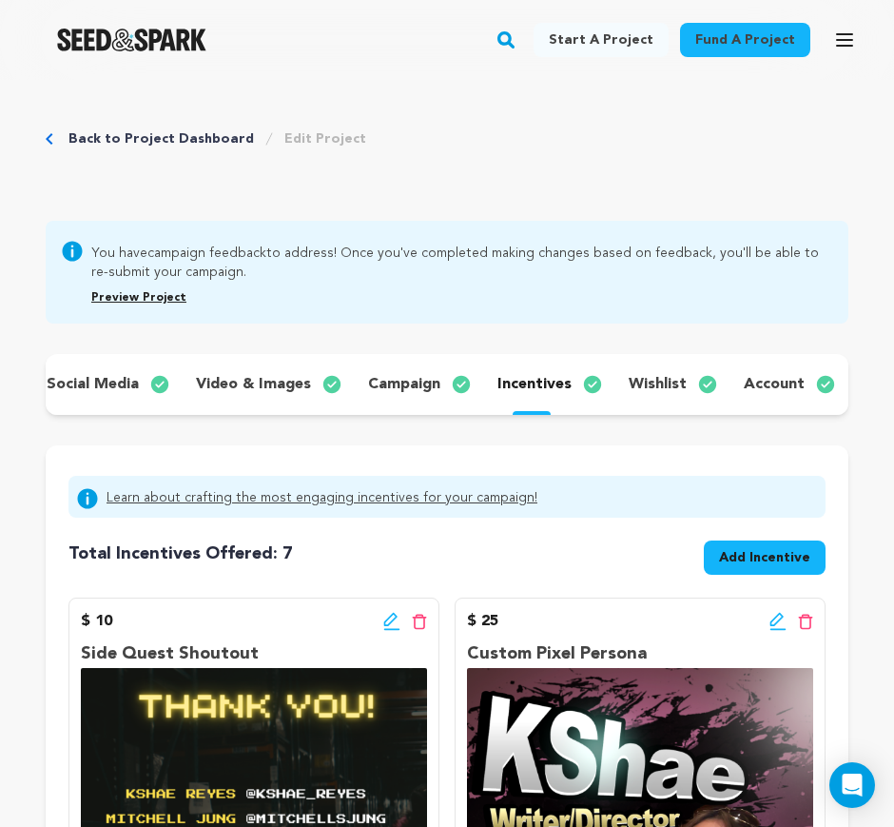
click at [645, 385] on p "wishlist" at bounding box center [658, 384] width 58 height 23
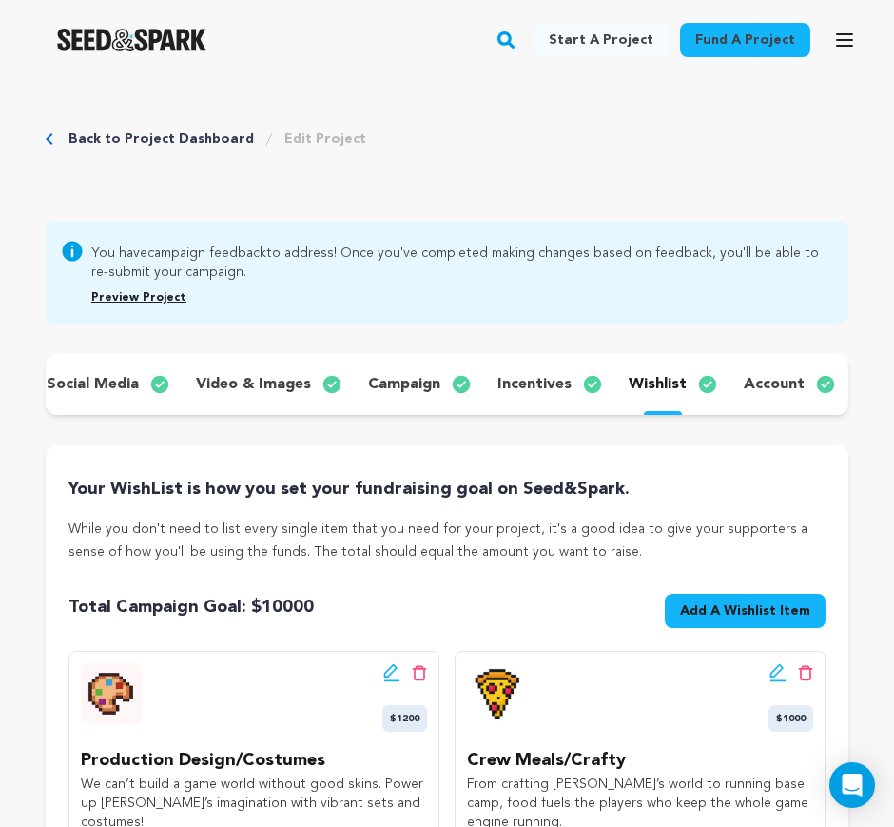
click at [510, 389] on p "incentives" at bounding box center [535, 384] width 74 height 23
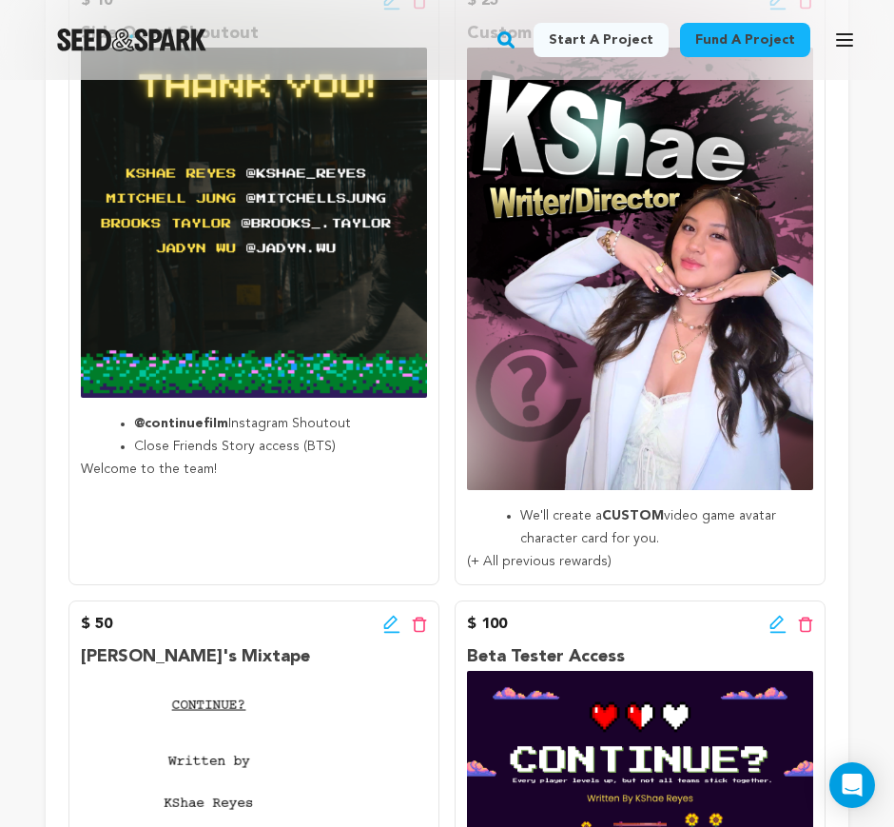
scroll to position [476, 0]
